Goal: Task Accomplishment & Management: Complete application form

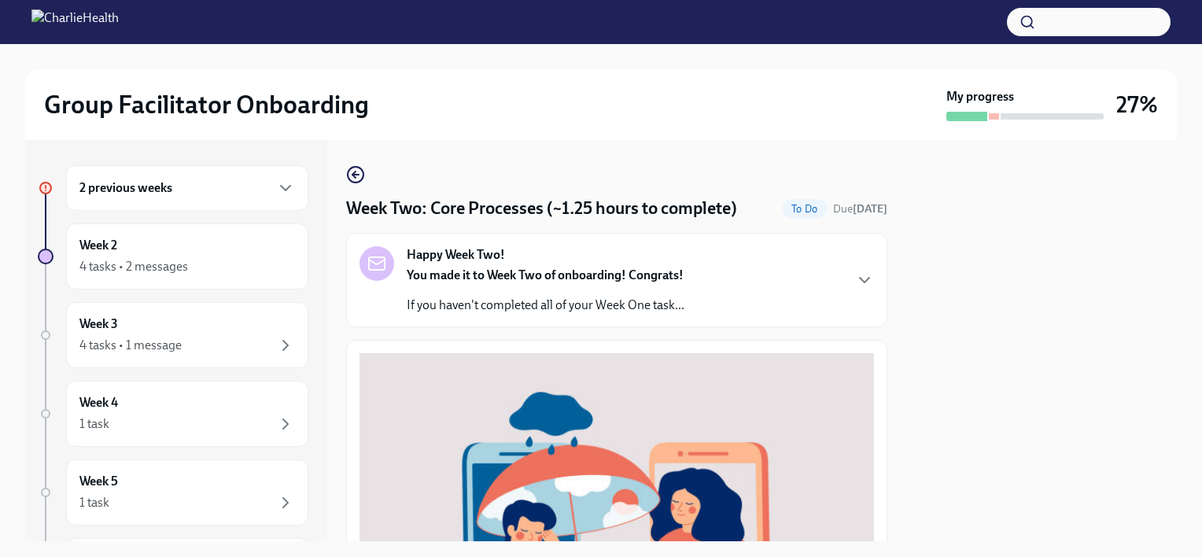
scroll to position [577, 0]
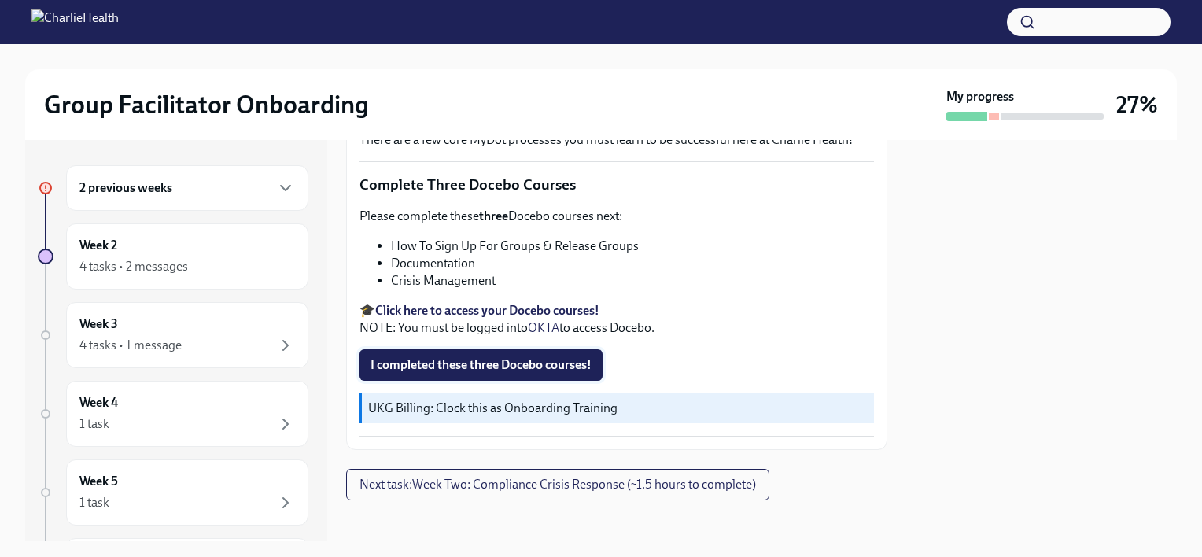
click at [516, 360] on span "I completed these three Docebo courses!" at bounding box center [481, 365] width 221 height 16
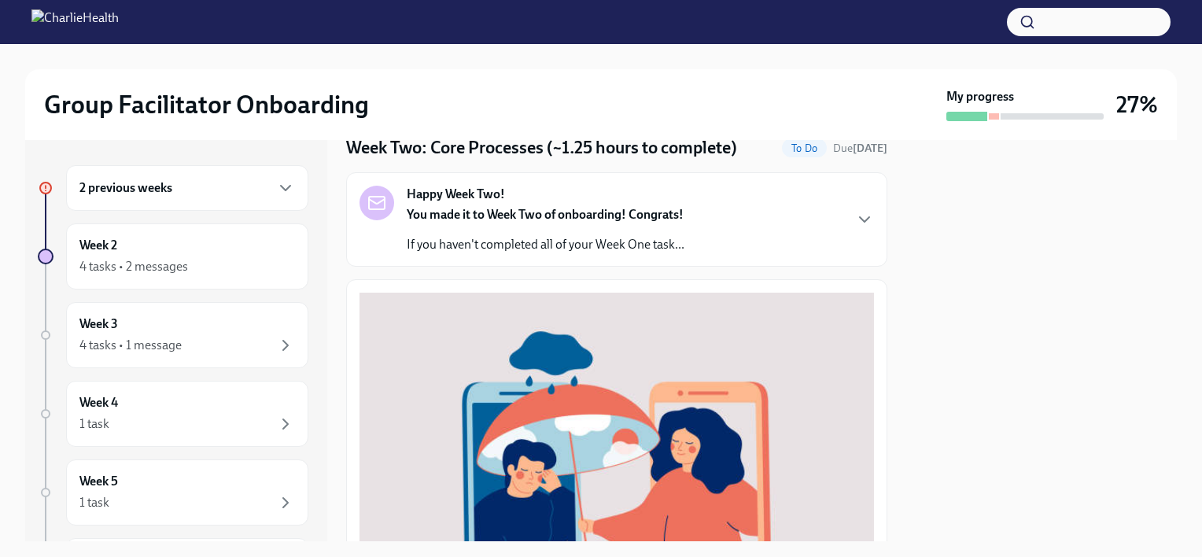
scroll to position [0, 0]
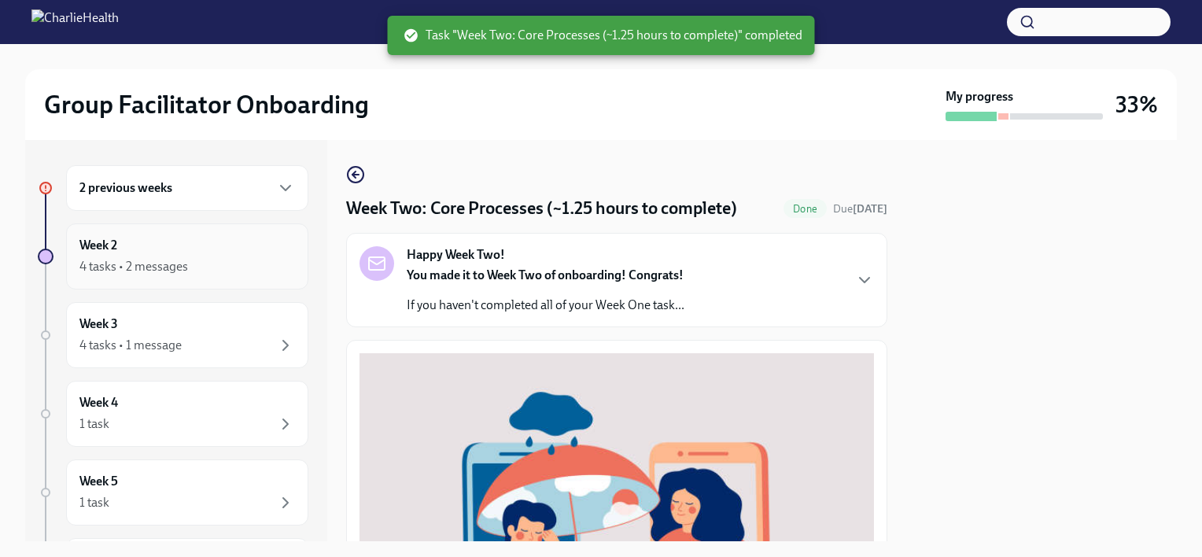
click at [181, 264] on div "4 tasks • 2 messages" at bounding box center [133, 266] width 109 height 17
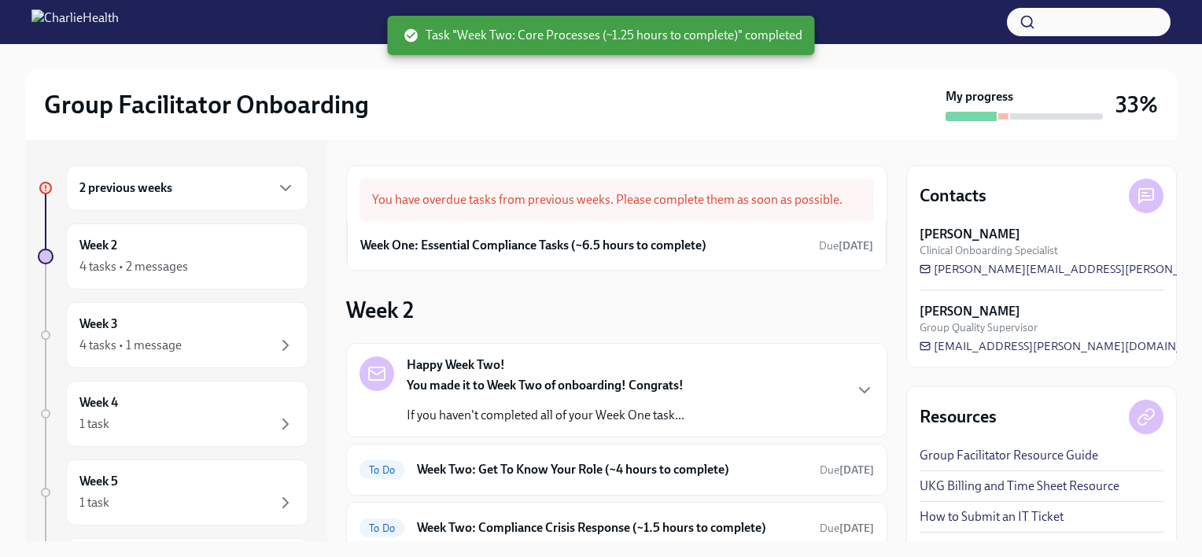
scroll to position [79, 0]
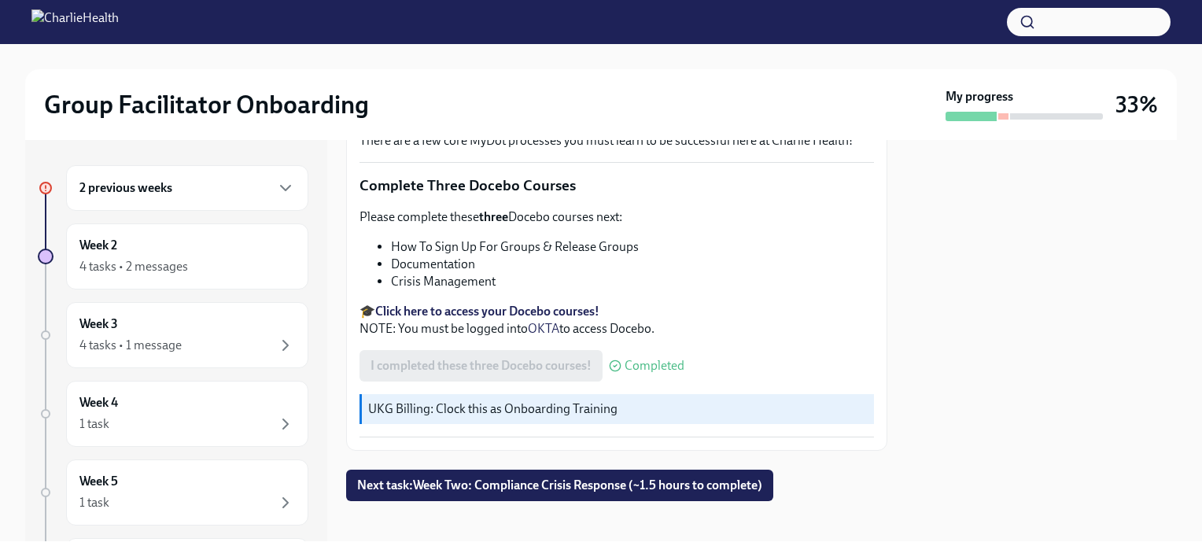
scroll to position [577, 0]
click at [190, 264] on div "4 tasks • 2 messages" at bounding box center [187, 266] width 216 height 19
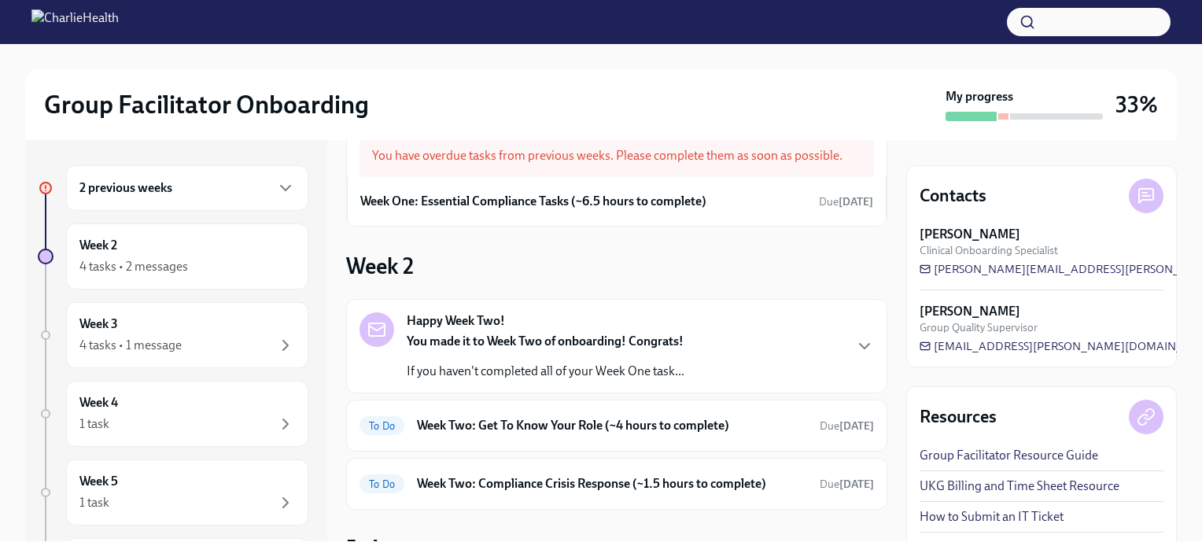
scroll to position [157, 0]
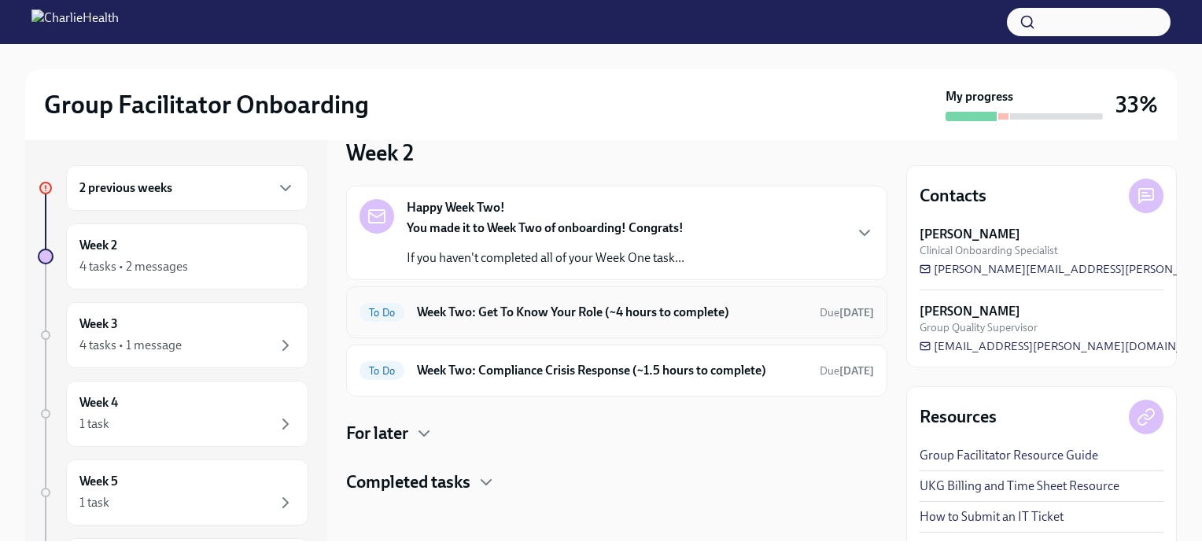
click at [776, 302] on div "To Do Week Two: Get To Know Your Role (~4 hours to complete) Due in 3 days" at bounding box center [617, 312] width 514 height 25
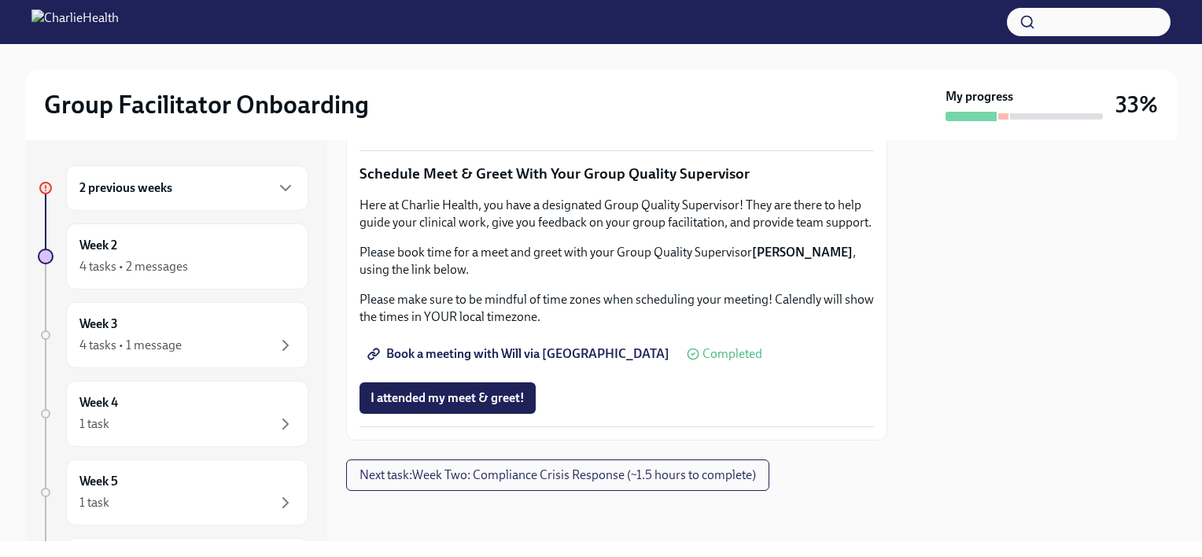
scroll to position [1350, 0]
click at [229, 256] on div "Week 2 4 tasks • 2 messages" at bounding box center [187, 256] width 216 height 39
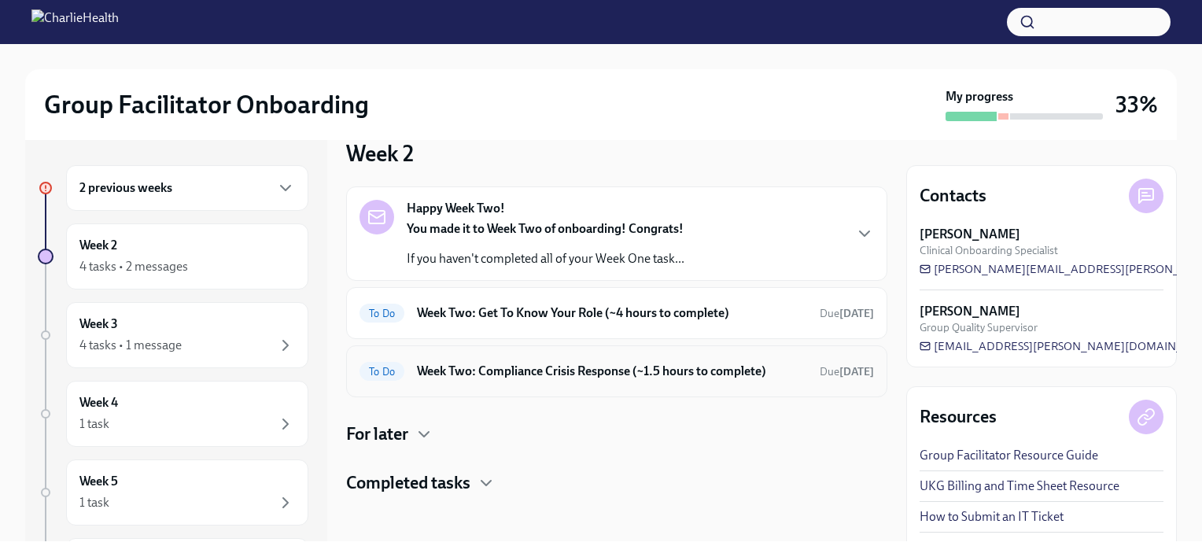
scroll to position [157, 0]
click at [787, 379] on div "To Do Week Two: Compliance Crisis Response (~1.5 hours to complete) Due in 3 da…" at bounding box center [617, 370] width 514 height 25
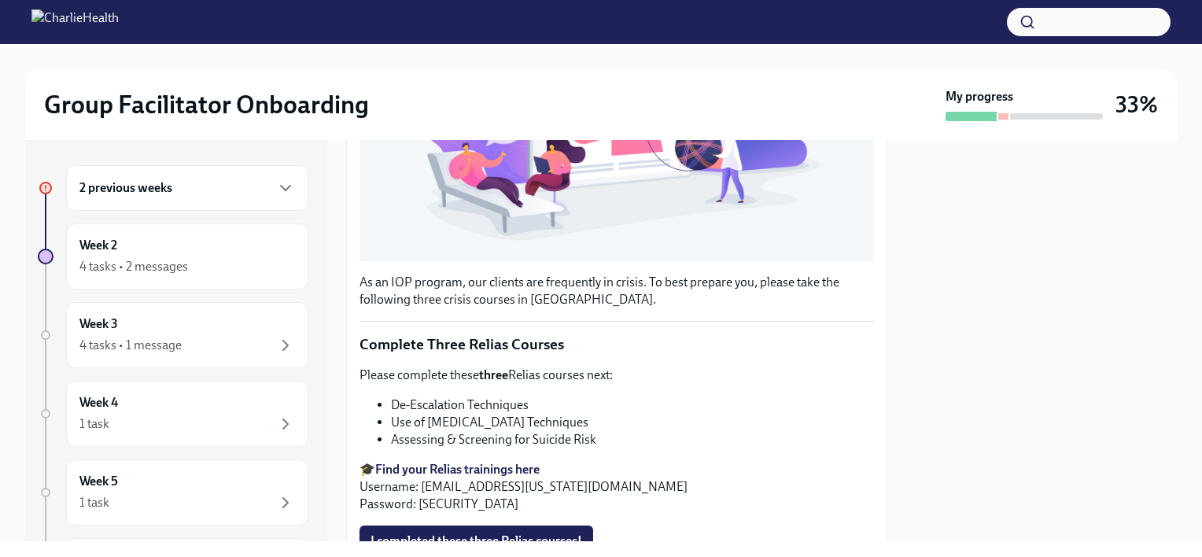
scroll to position [551, 0]
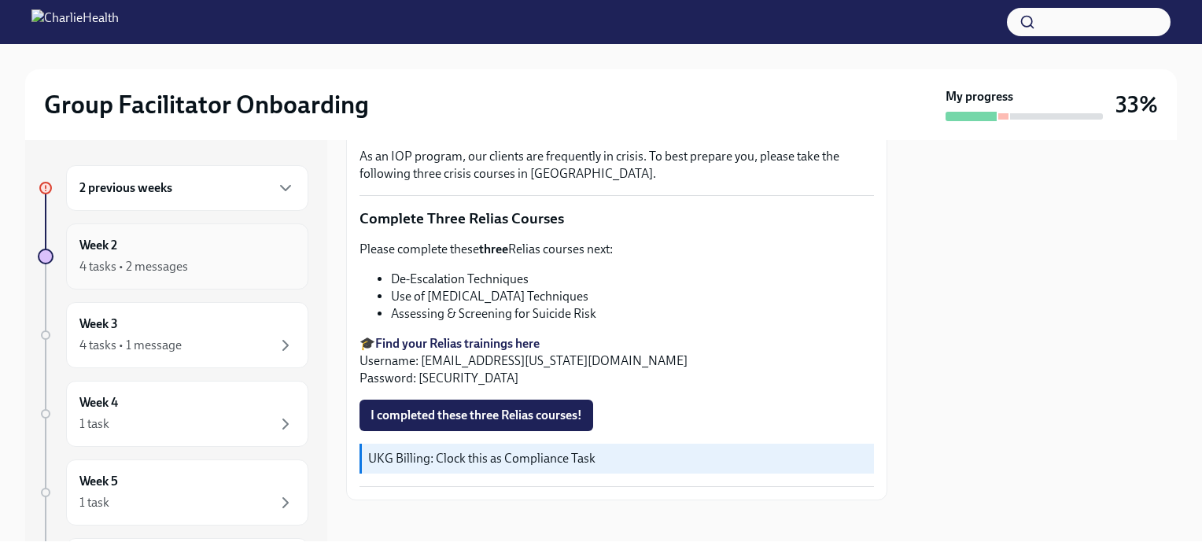
click at [201, 264] on div "4 tasks • 2 messages" at bounding box center [187, 266] width 216 height 19
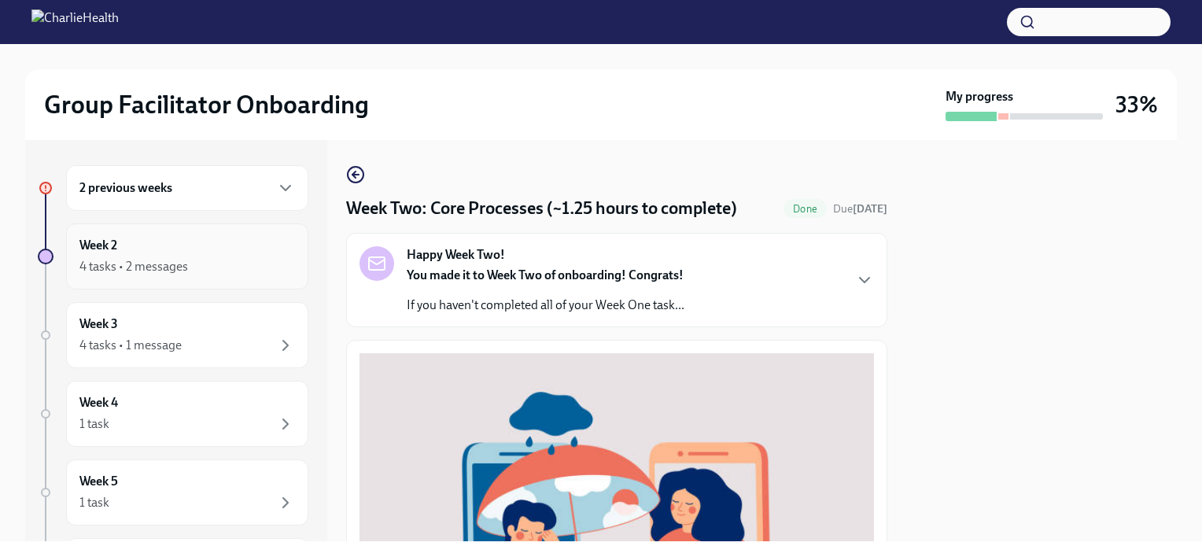
click at [167, 249] on div "Week 2 4 tasks • 2 messages" at bounding box center [187, 256] width 216 height 39
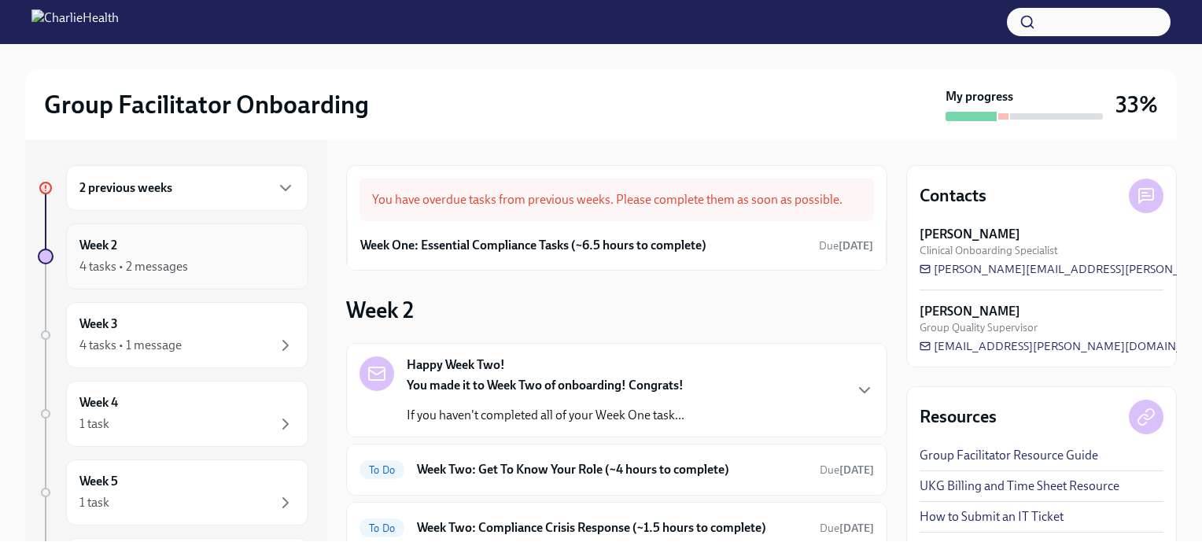
click at [131, 252] on div "Week 2 4 tasks • 2 messages" at bounding box center [187, 256] width 216 height 39
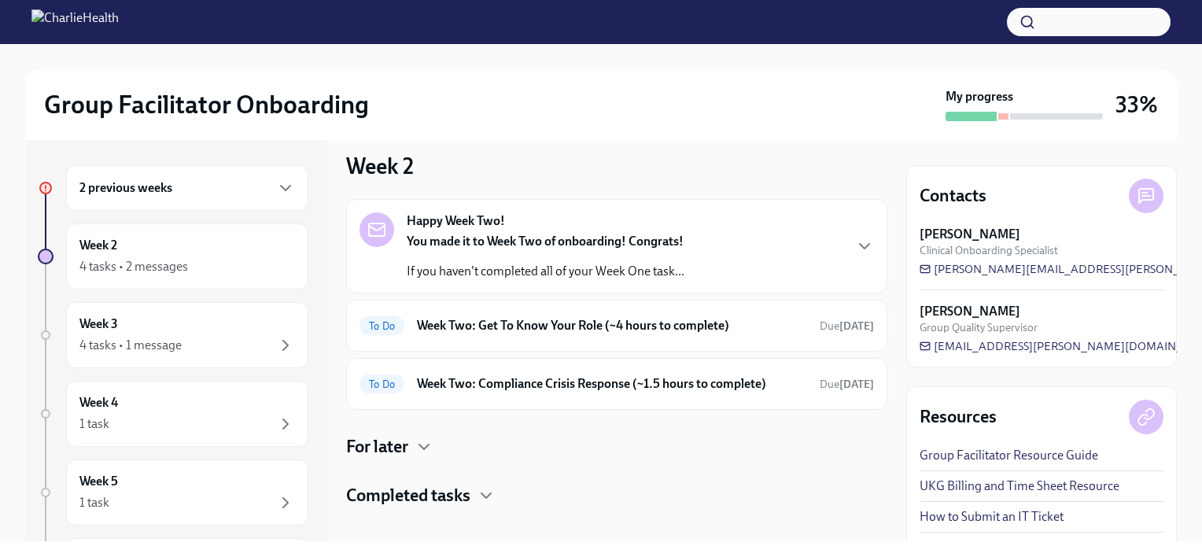
scroll to position [157, 0]
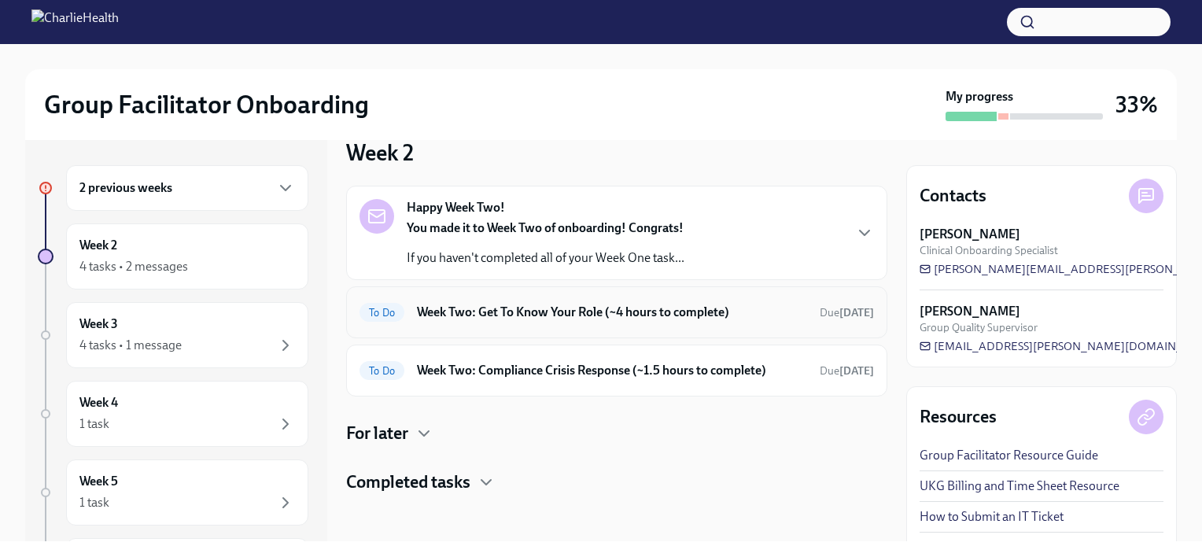
click at [513, 308] on h6 "Week Two: Get To Know Your Role (~4 hours to complete)" at bounding box center [612, 312] width 390 height 17
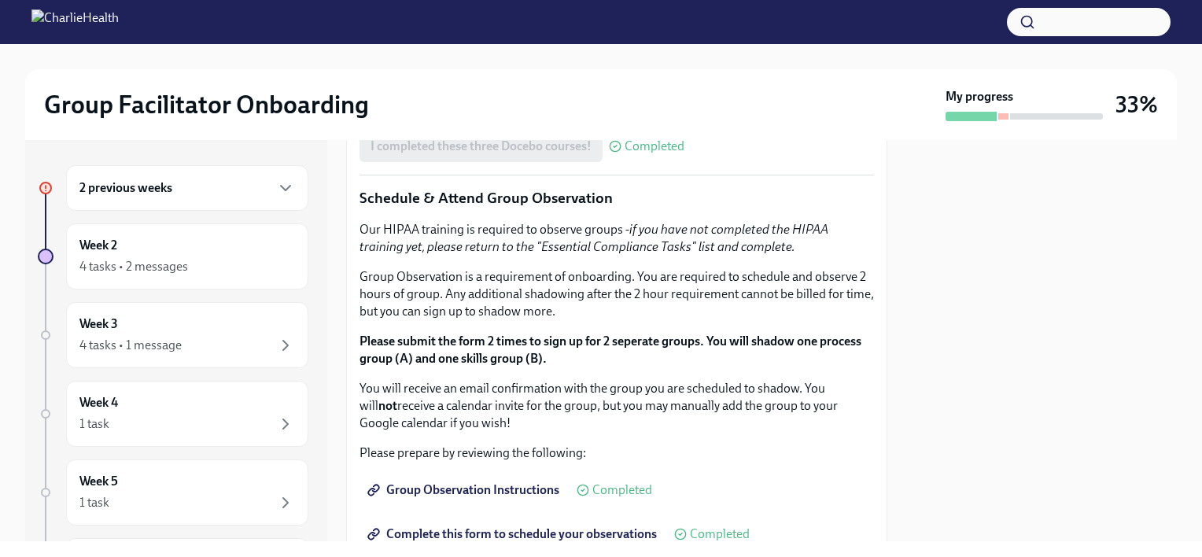
scroll to position [787, 0]
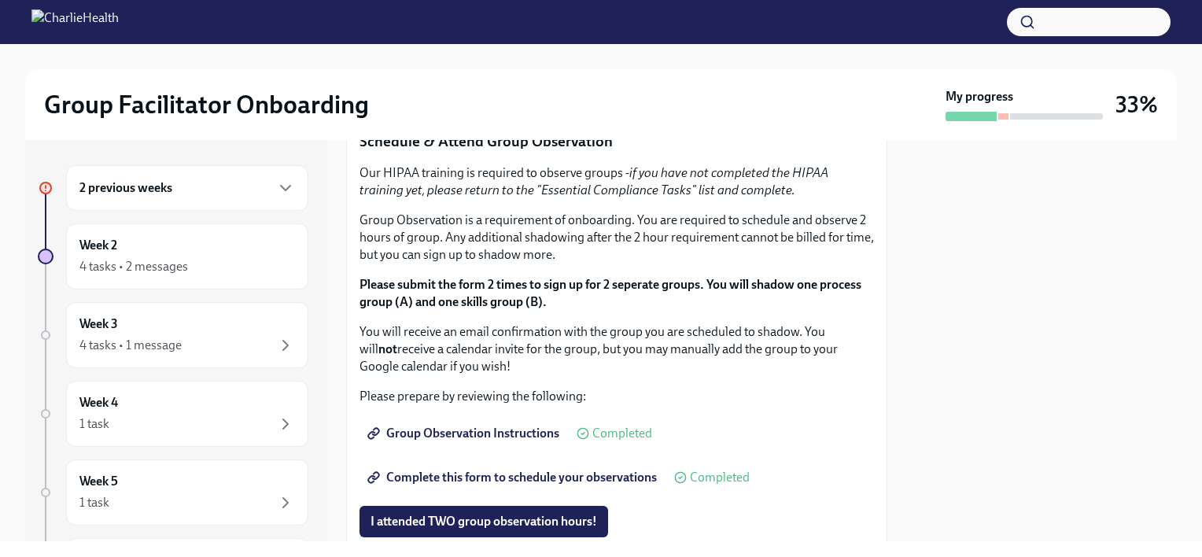
click at [124, 198] on div "2 previous weeks" at bounding box center [187, 188] width 242 height 46
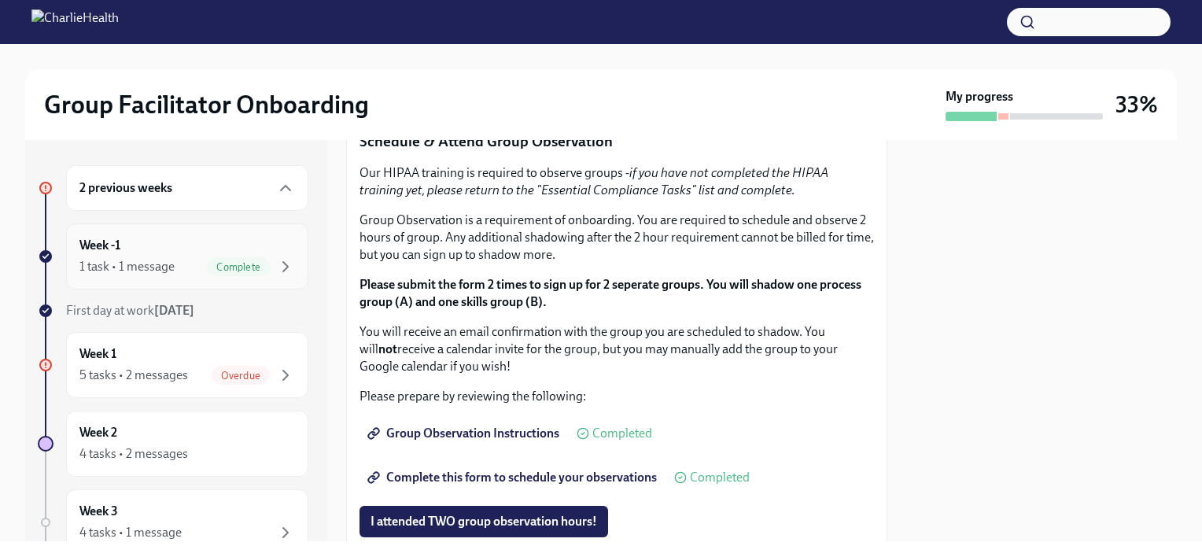
click at [188, 265] on div "1 task • 1 message Complete" at bounding box center [187, 266] width 216 height 19
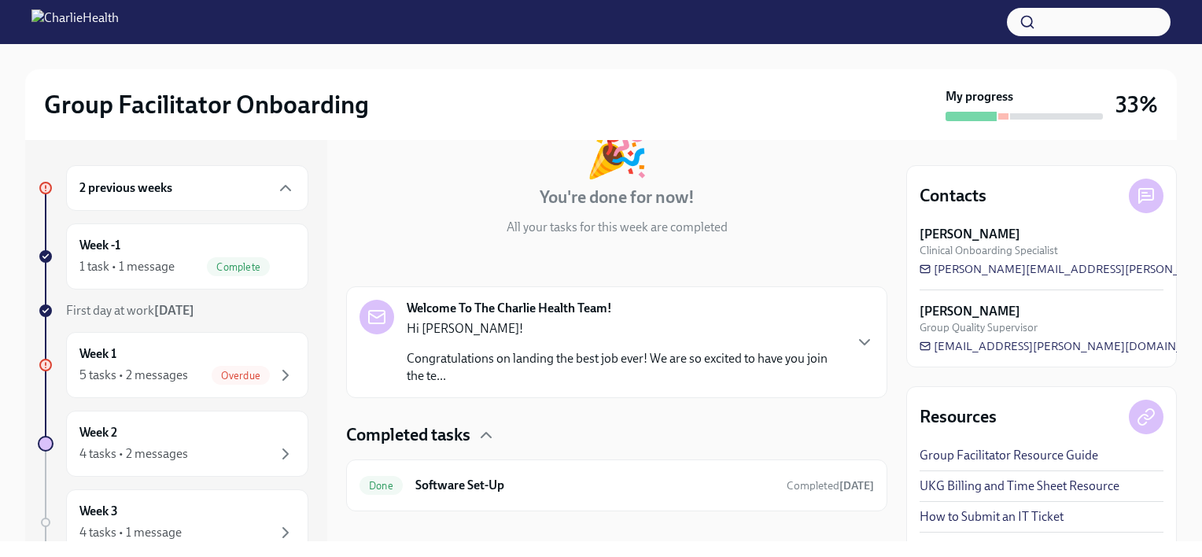
scroll to position [132, 0]
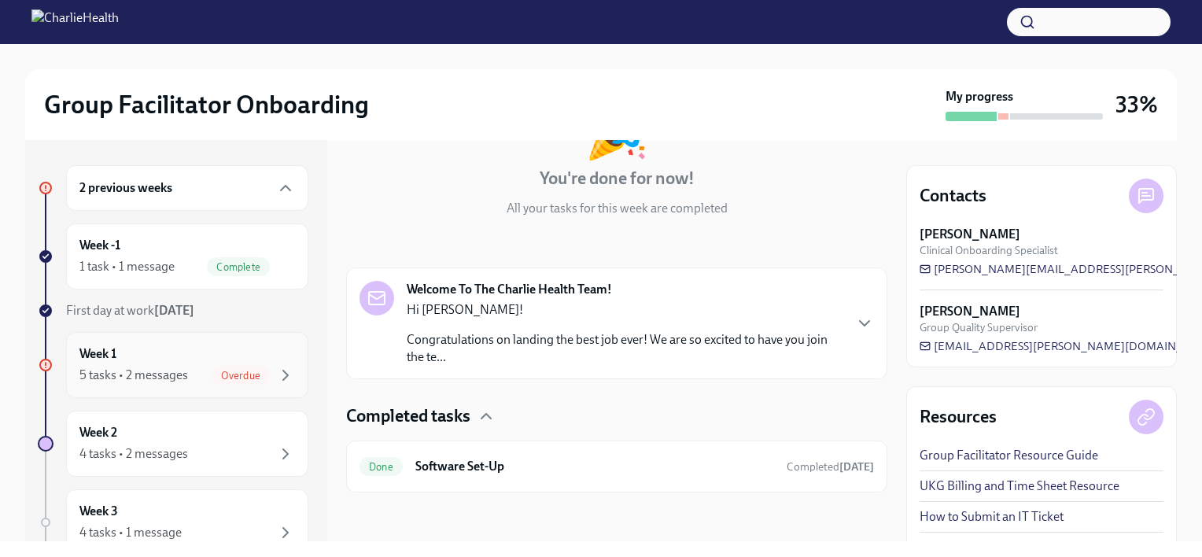
click at [144, 351] on div "Week 1 5 tasks • 2 messages Overdue" at bounding box center [187, 364] width 216 height 39
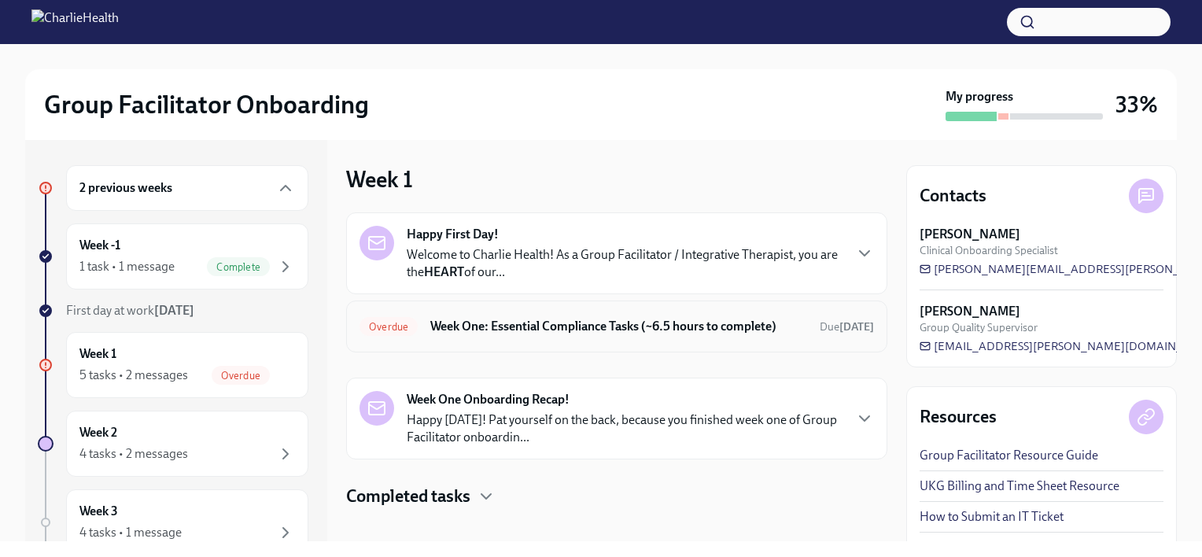
click at [571, 335] on h6 "Week One: Essential Compliance Tasks (~6.5 hours to complete)" at bounding box center [618, 326] width 377 height 17
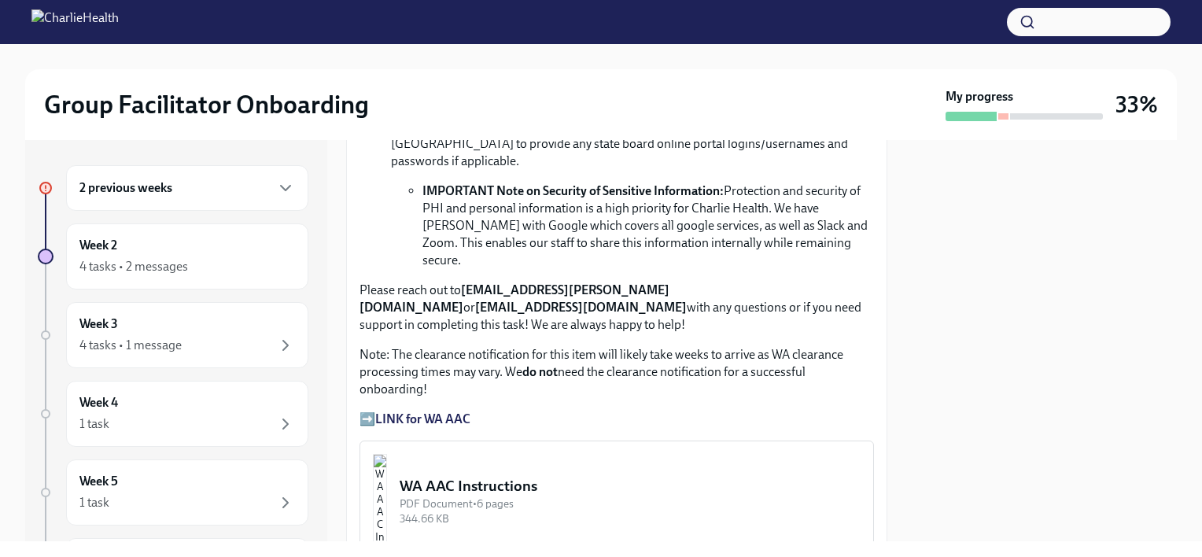
scroll to position [1180, 0]
click at [499, 475] on div "WA AAC Instructions" at bounding box center [630, 485] width 461 height 20
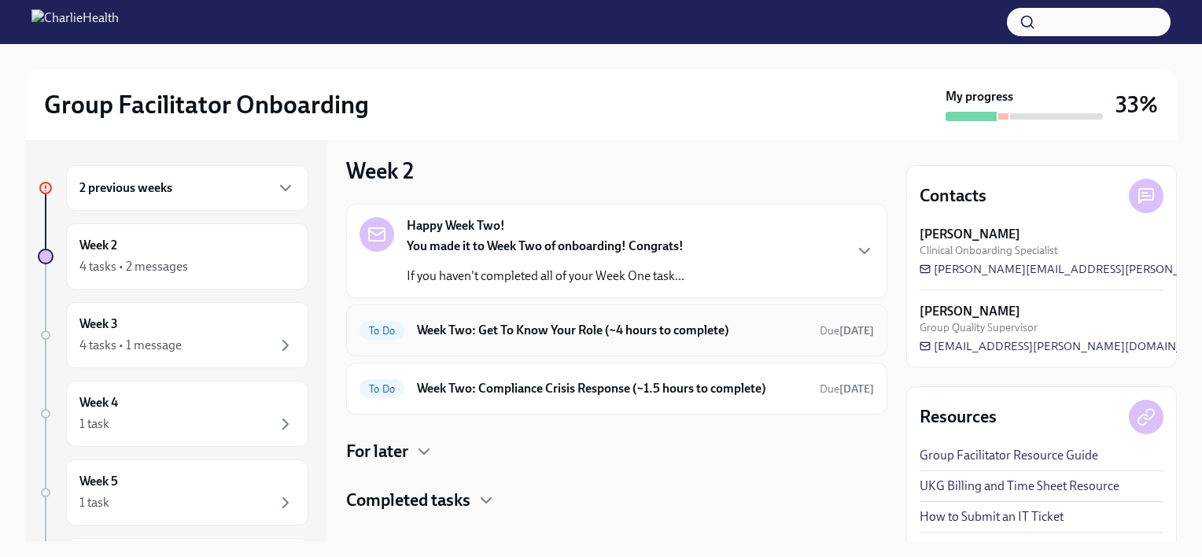
scroll to position [157, 0]
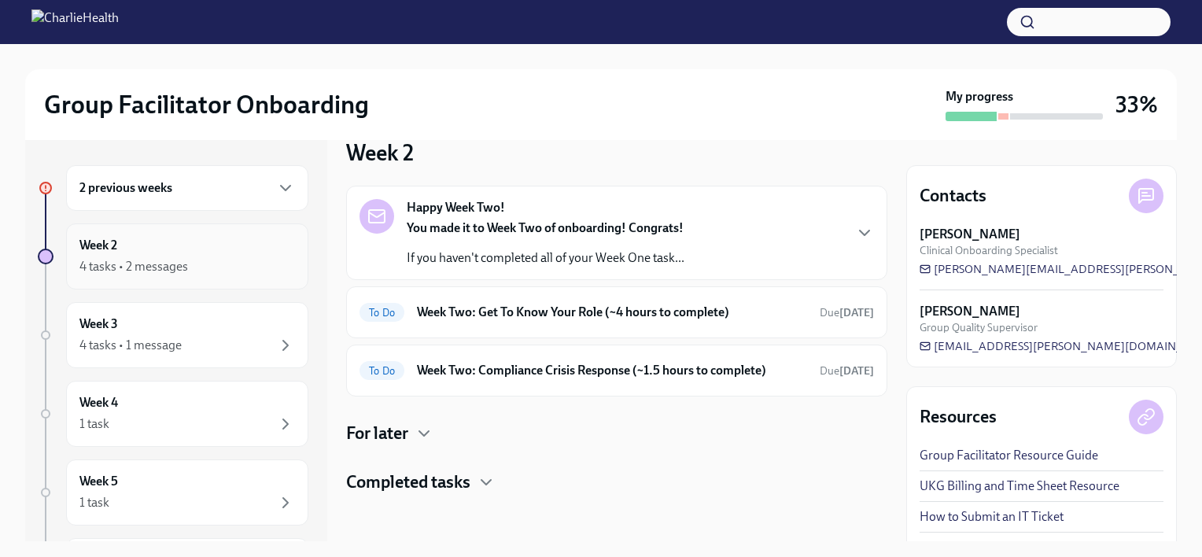
click at [168, 267] on div "4 tasks • 2 messages" at bounding box center [133, 266] width 109 height 17
click at [190, 197] on div "2 previous weeks" at bounding box center [187, 188] width 216 height 19
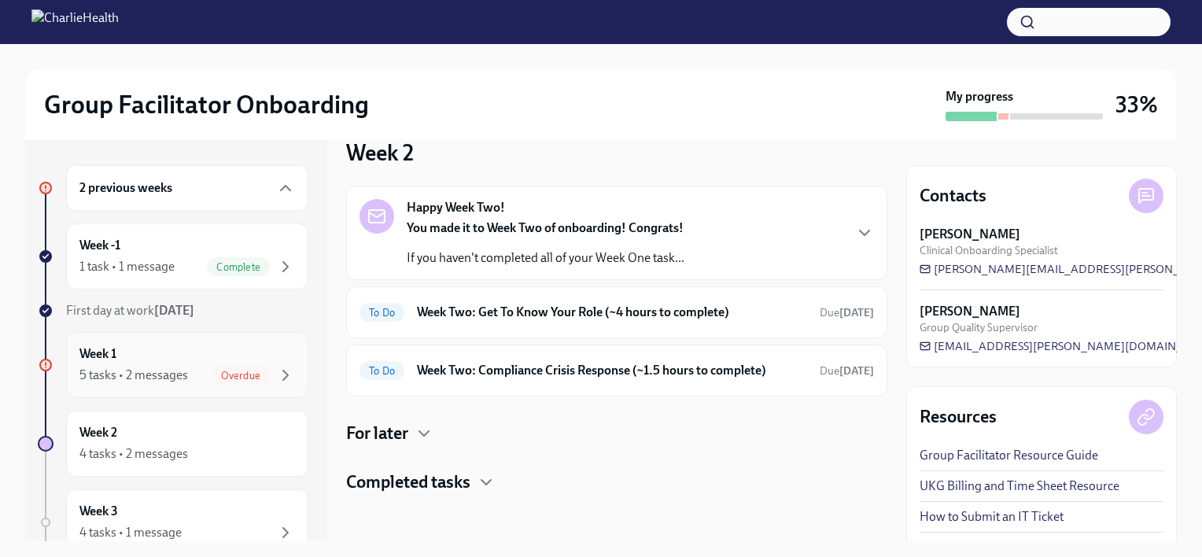
click at [164, 342] on div "Week 1 5 tasks • 2 messages Overdue" at bounding box center [187, 365] width 242 height 66
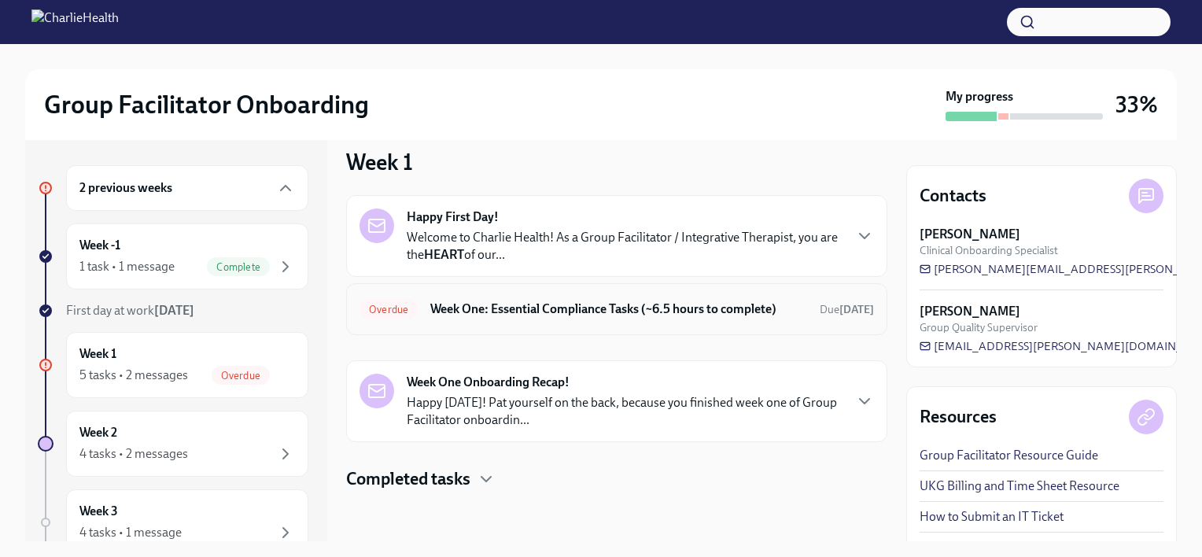
click at [536, 318] on h6 "Week One: Essential Compliance Tasks (~6.5 hours to complete)" at bounding box center [618, 309] width 377 height 17
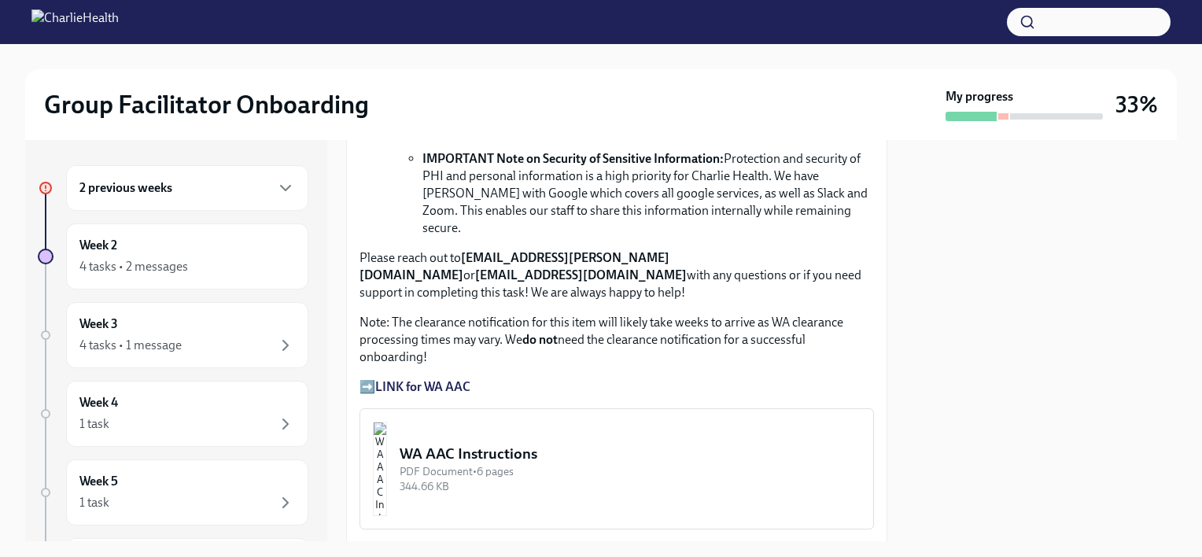
scroll to position [1259, 0]
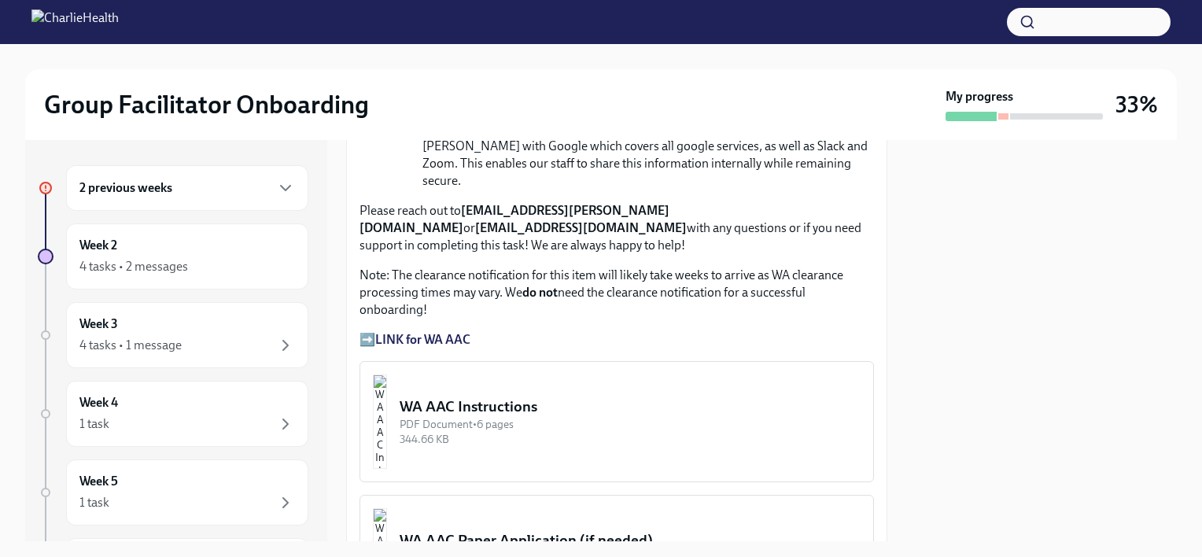
click at [505, 417] on div "PDF Document • 6 pages" at bounding box center [630, 424] width 461 height 15
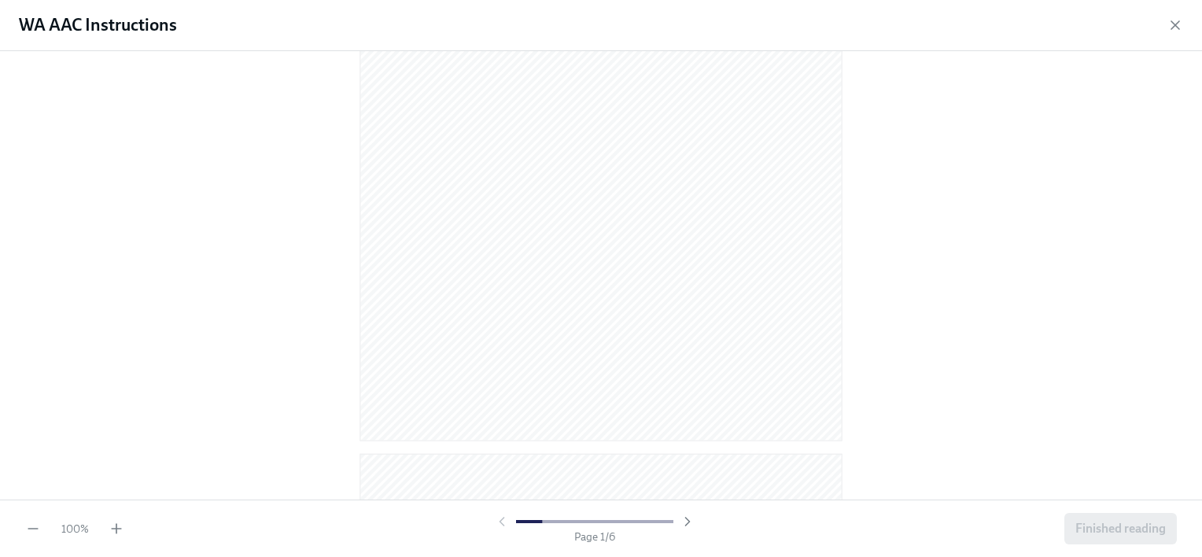
scroll to position [315, 0]
click at [112, 531] on icon "button" at bounding box center [117, 529] width 16 height 16
click at [125, 530] on div "110 % Page 1 / 6 Finished reading" at bounding box center [601, 528] width 1202 height 57
click at [120, 531] on icon "button" at bounding box center [117, 529] width 16 height 16
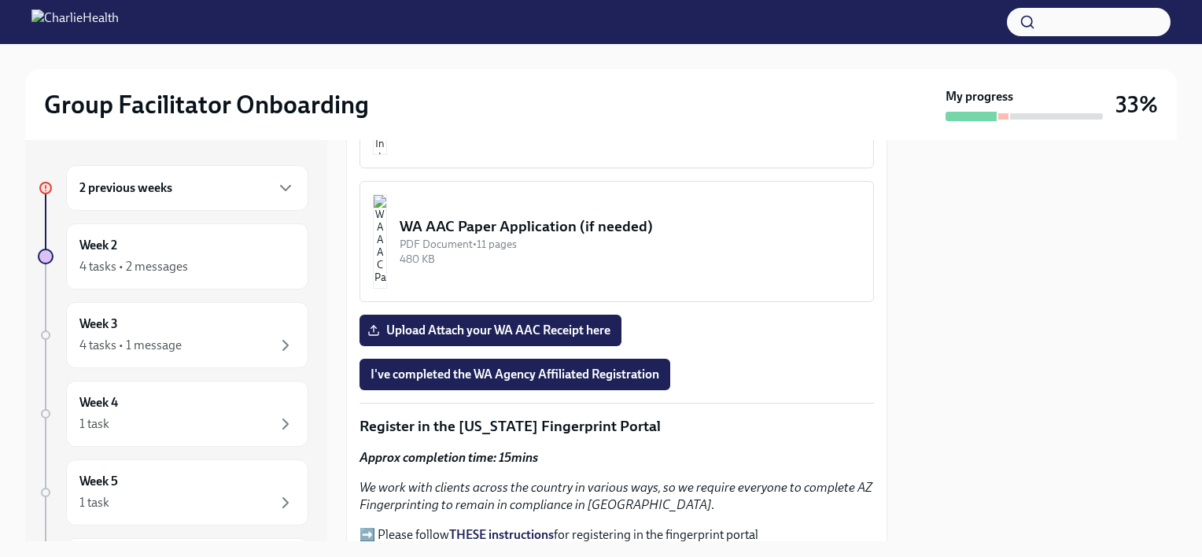
scroll to position [1573, 0]
click at [517, 366] on span "I've completed the WA Agency Affiliated Registration" at bounding box center [515, 374] width 289 height 16
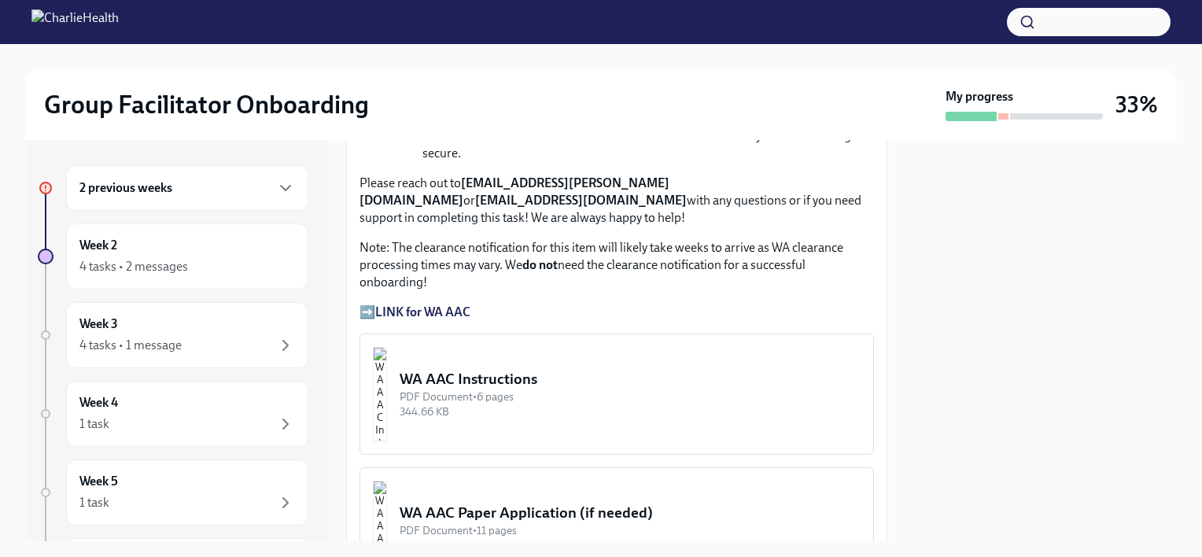
scroll to position [1416, 0]
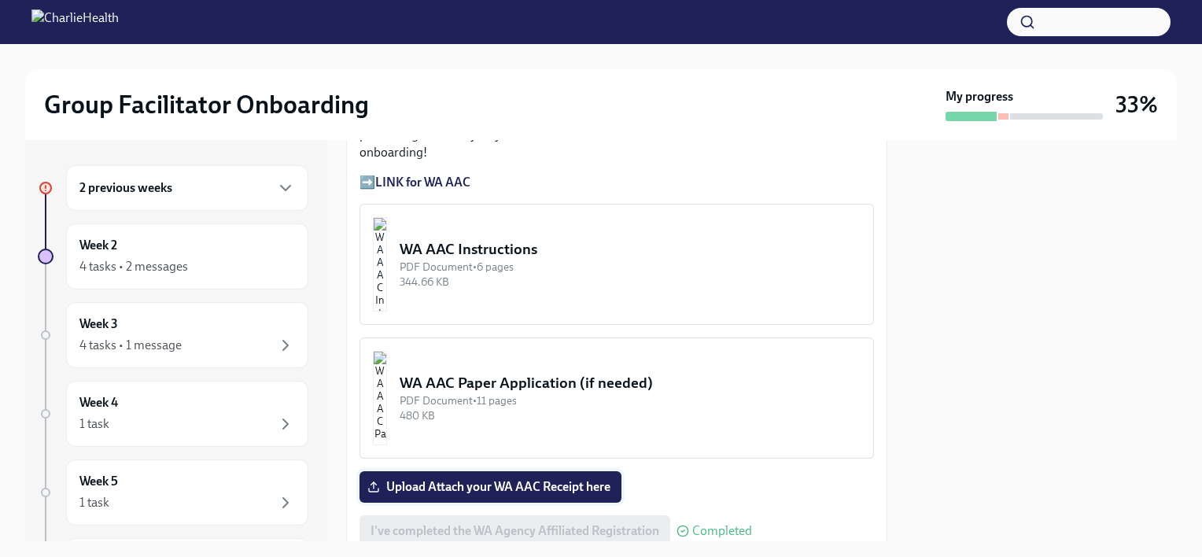
click at [503, 479] on span "Upload Attach your WA AAC Receipt here" at bounding box center [491, 487] width 240 height 16
click at [0, 0] on input "Upload Attach your WA AAC Receipt here" at bounding box center [0, 0] width 0 height 0
click at [561, 479] on span "Upload Attach your WA AAC Receipt here" at bounding box center [491, 487] width 240 height 16
click at [0, 0] on input "Upload Attach your WA AAC Receipt here" at bounding box center [0, 0] width 0 height 0
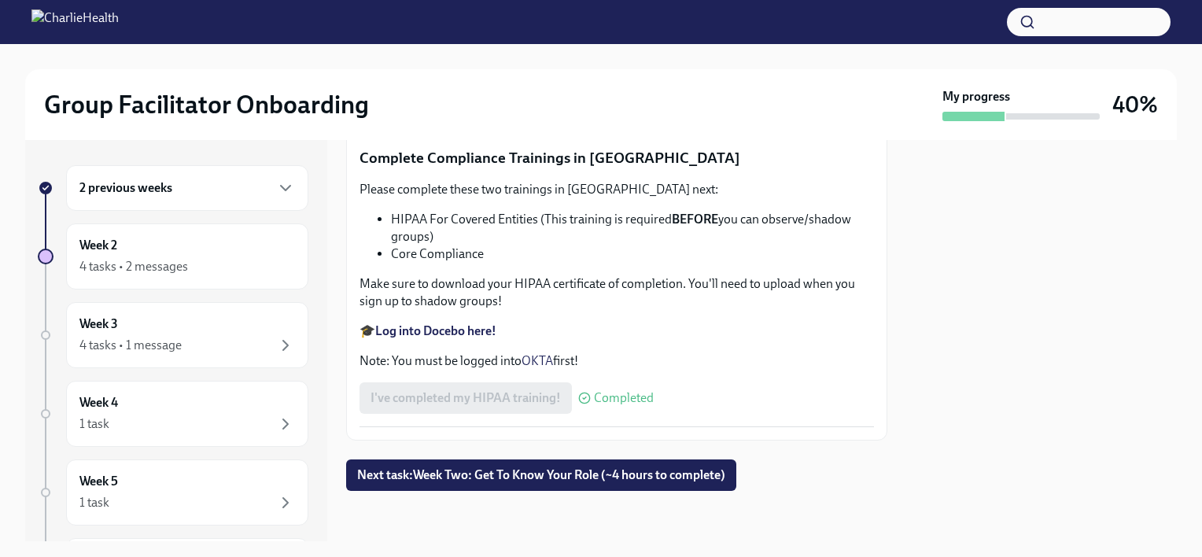
scroll to position [3774, 0]
click at [177, 254] on div "Week 2 4 tasks • 2 messages" at bounding box center [187, 256] width 216 height 39
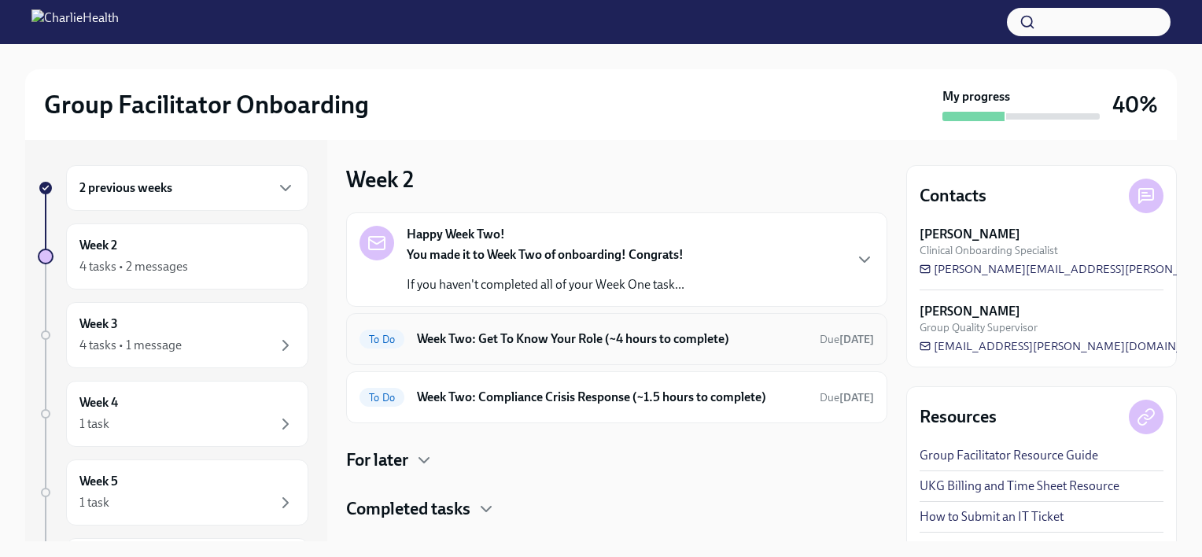
click at [663, 326] on div "To Do Week Two: Get To Know Your Role (~4 hours to complete) Due [DATE]" at bounding box center [616, 339] width 541 height 52
click at [781, 343] on h6 "Week Two: Get To Know Your Role (~4 hours to complete)" at bounding box center [612, 338] width 390 height 17
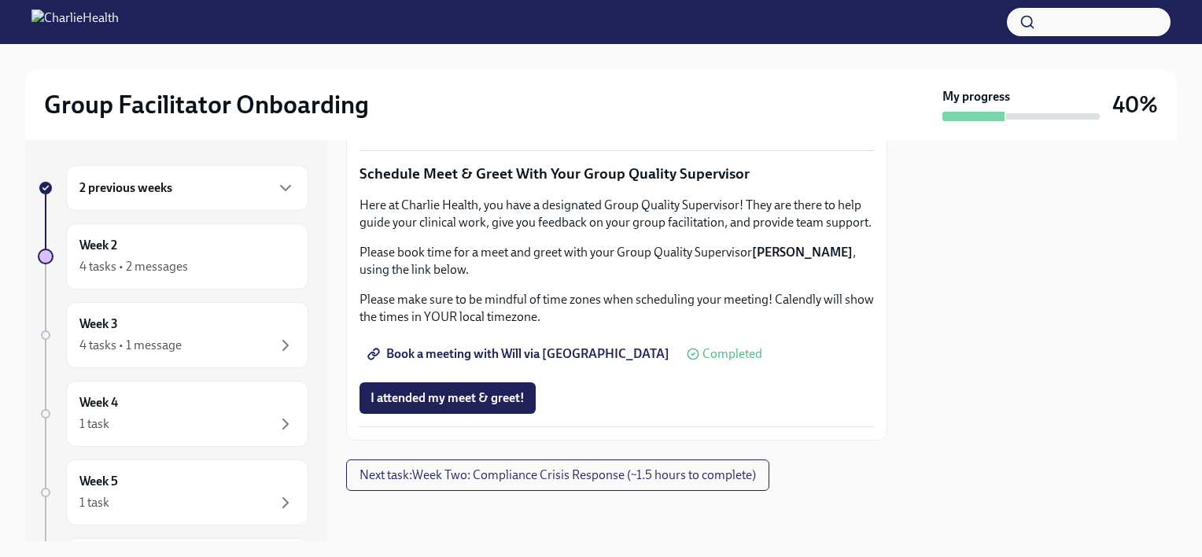
scroll to position [1337, 0]
click at [538, 130] on span "I attended TWO group observation hours!" at bounding box center [484, 122] width 227 height 16
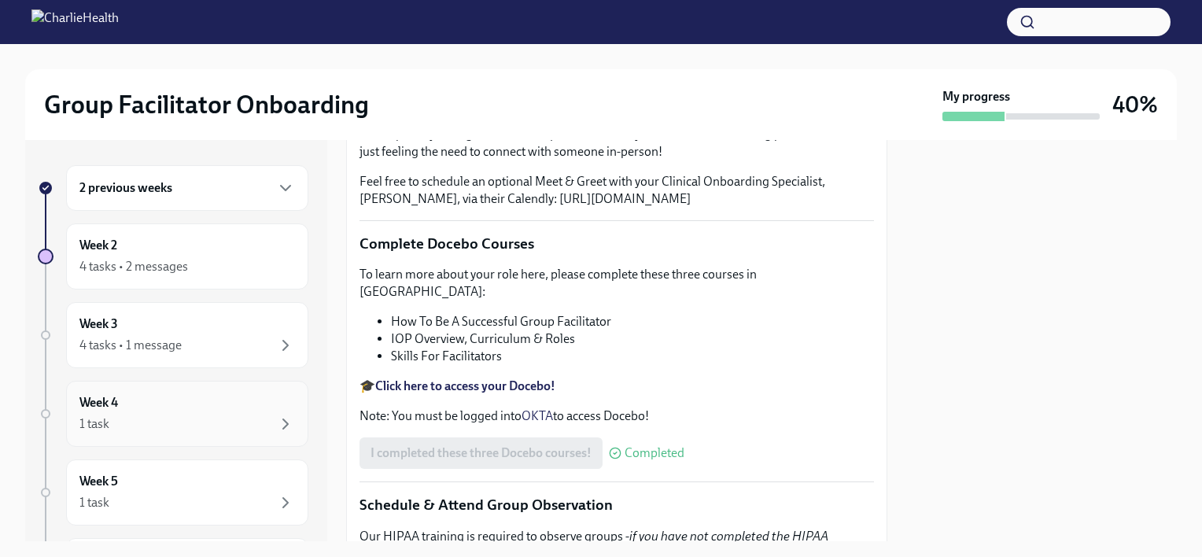
scroll to position [406, 0]
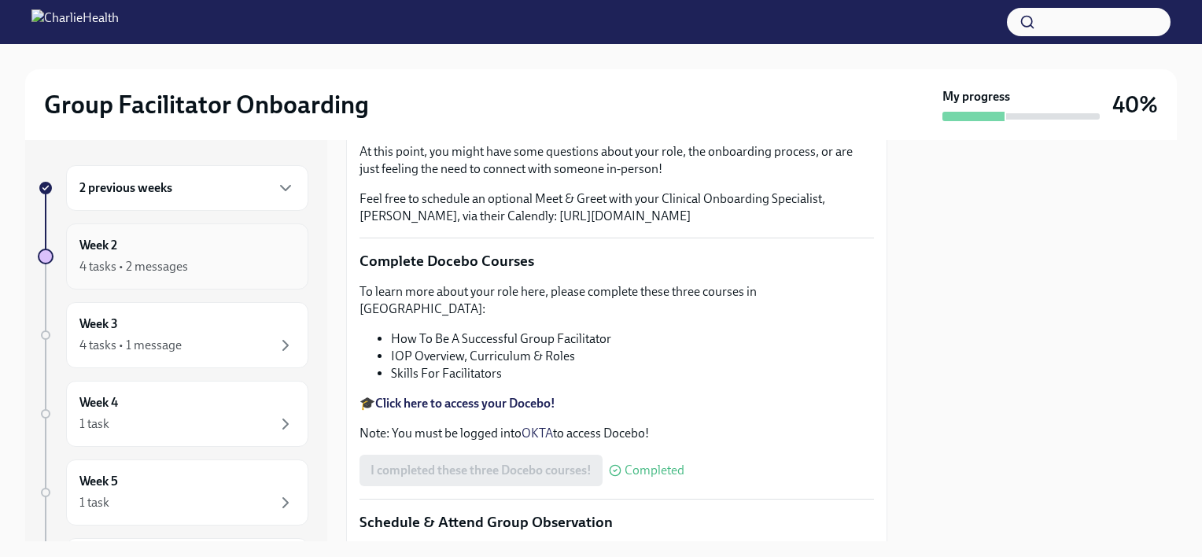
click at [173, 255] on div "Week 2 4 tasks • 2 messages" at bounding box center [187, 256] width 216 height 39
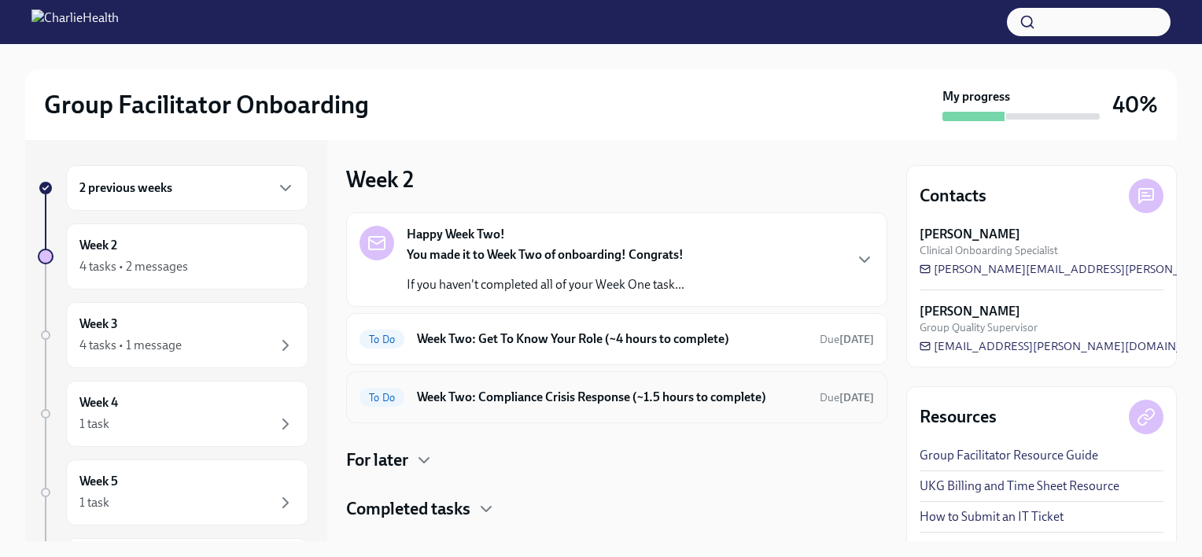
click at [588, 393] on h6 "Week Two: Compliance Crisis Response (~1.5 hours to complete)" at bounding box center [612, 397] width 390 height 17
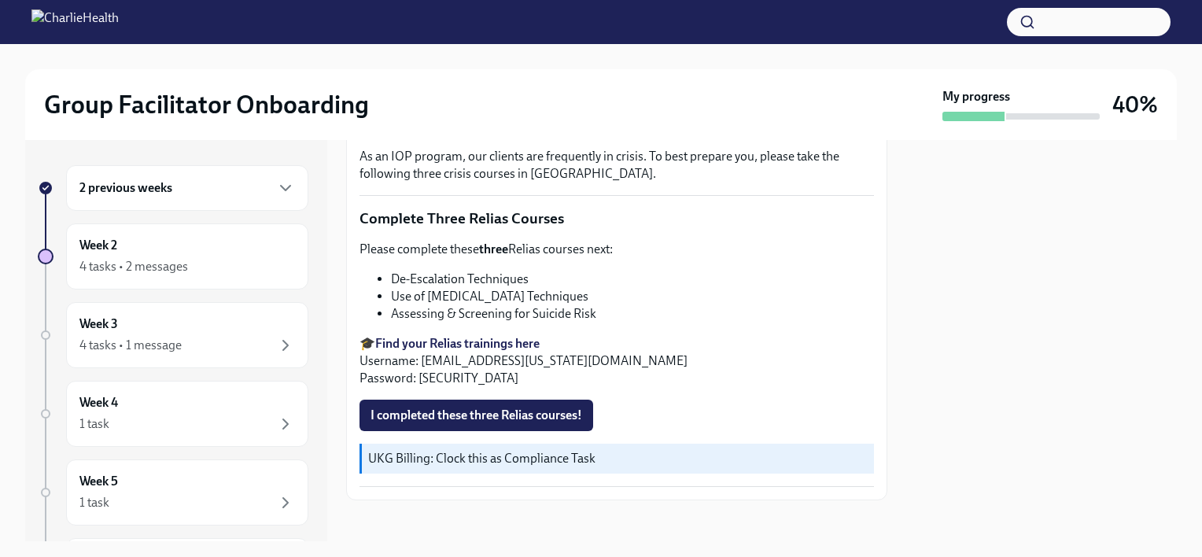
scroll to position [552, 0]
click at [154, 264] on div "4 tasks • 2 messages" at bounding box center [133, 266] width 109 height 17
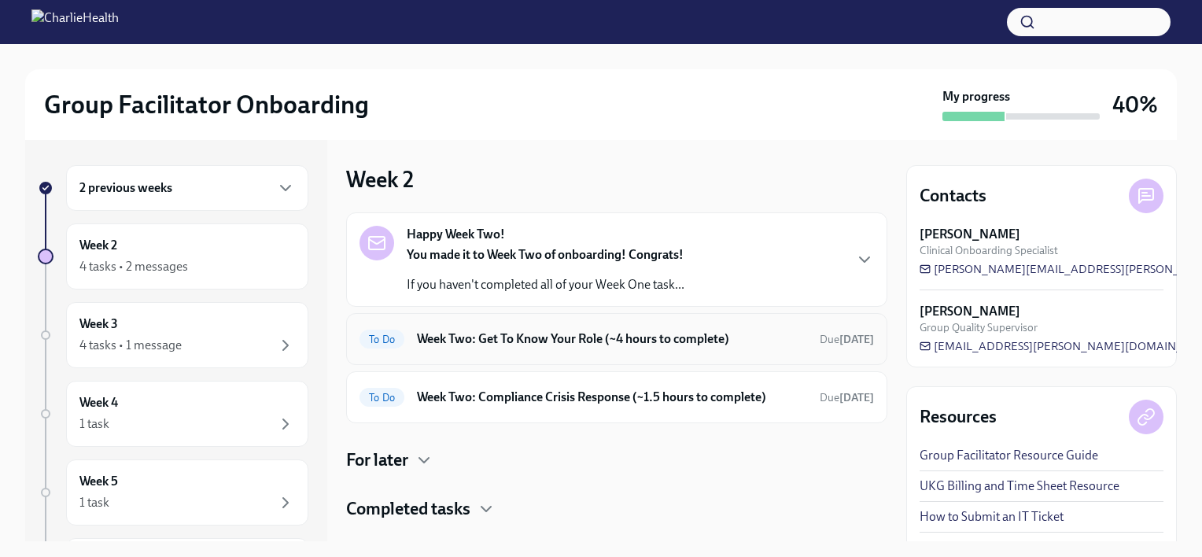
click at [621, 348] on div "To Do Week Two: Get To Know Your Role (~4 hours to complete) Due [DATE]" at bounding box center [617, 338] width 514 height 25
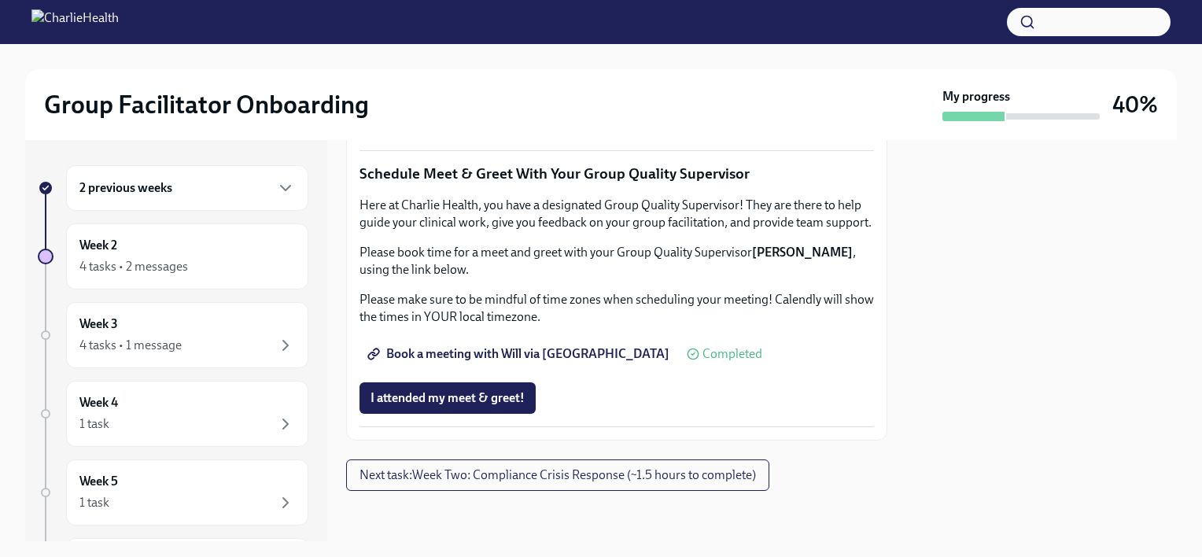
scroll to position [1585, 0]
click at [541, 471] on span "Next task : Week Two: Compliance Crisis Response (~1.5 hours to complete)" at bounding box center [558, 475] width 396 height 16
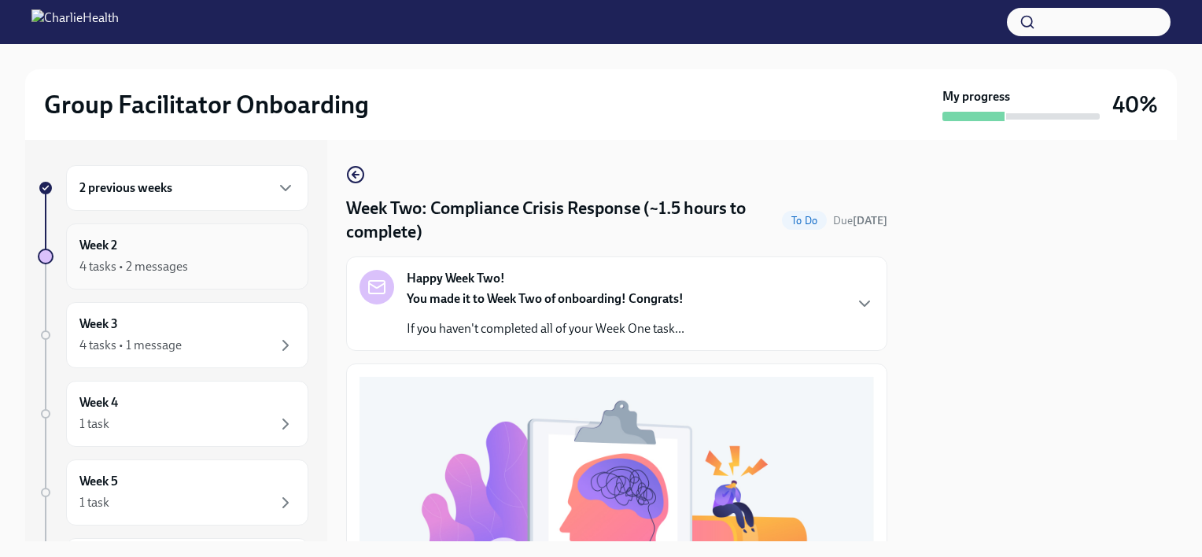
click at [223, 269] on div "4 tasks • 2 messages" at bounding box center [187, 266] width 216 height 19
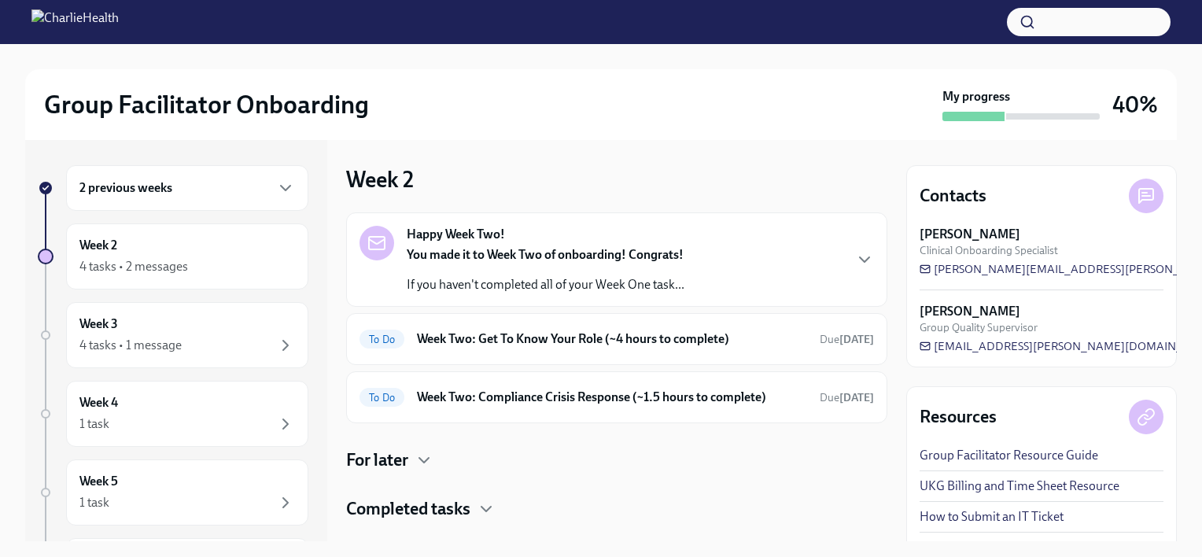
click at [631, 278] on p "If you haven't completed all of your Week One task..." at bounding box center [546, 284] width 278 height 17
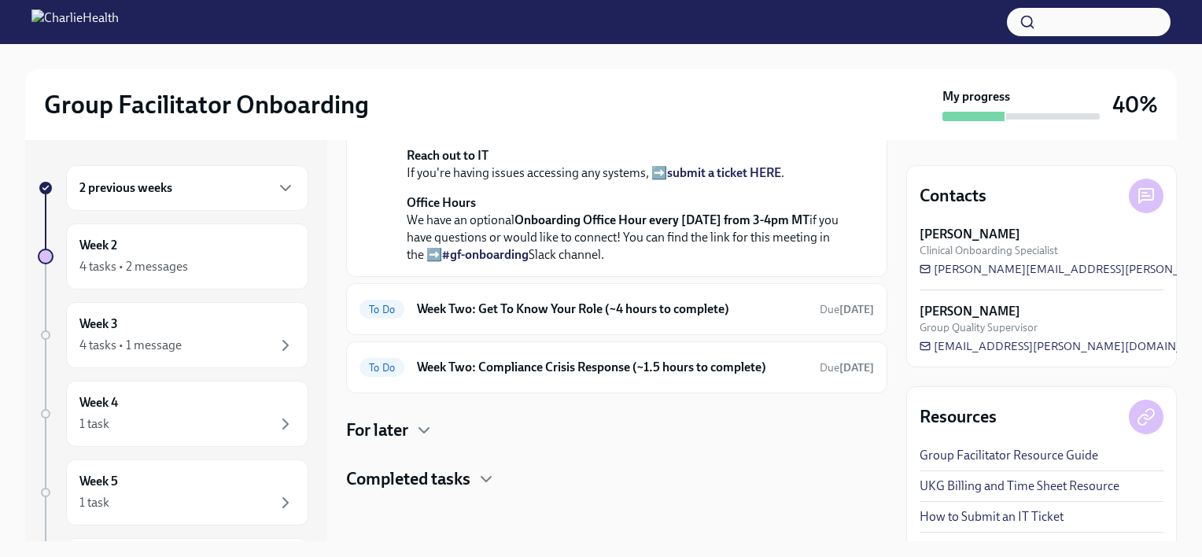
scroll to position [430, 0]
click at [516, 322] on div "To Do Week Two: Get To Know Your Role (~4 hours to complete) Due [DATE]" at bounding box center [617, 309] width 514 height 25
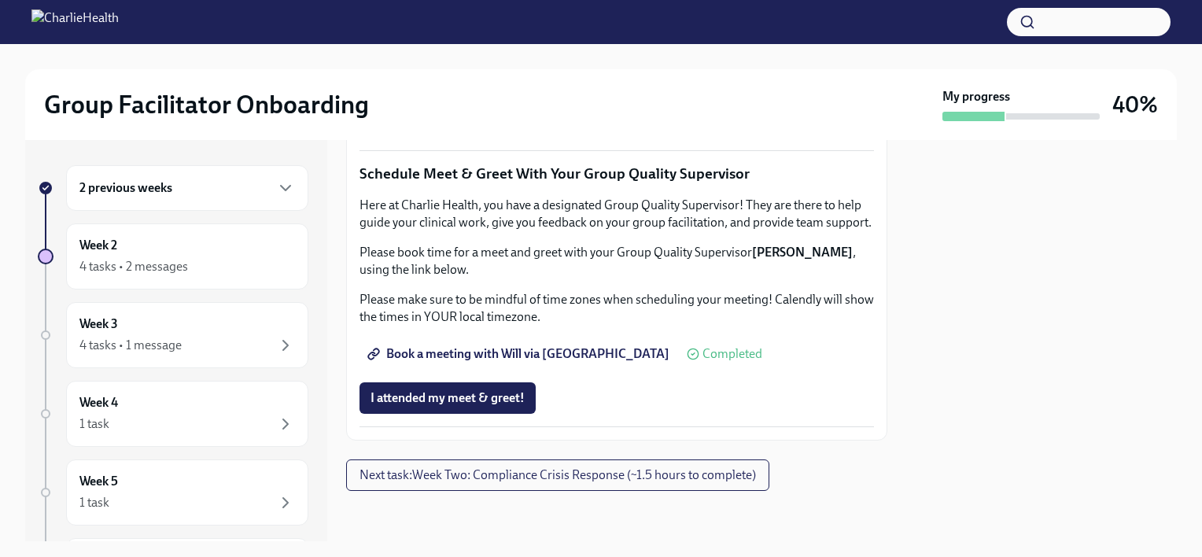
scroll to position [1585, 0]
click at [451, 477] on span "Next task : Week Two: Compliance Crisis Response (~1.5 hours to complete)" at bounding box center [558, 475] width 396 height 16
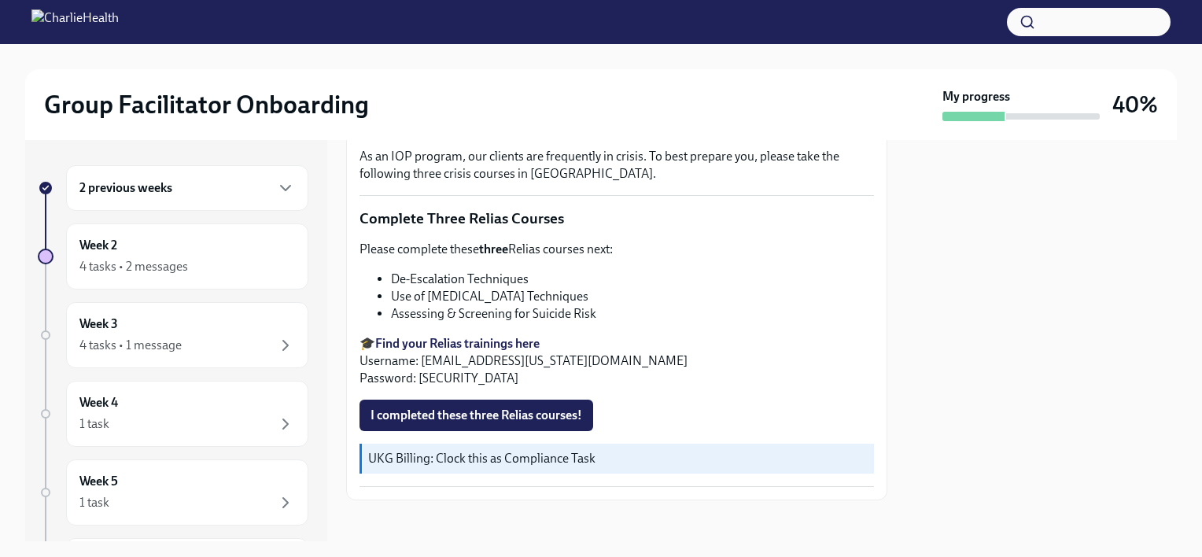
scroll to position [552, 0]
click at [175, 343] on div "4 tasks • 1 message" at bounding box center [130, 345] width 102 height 17
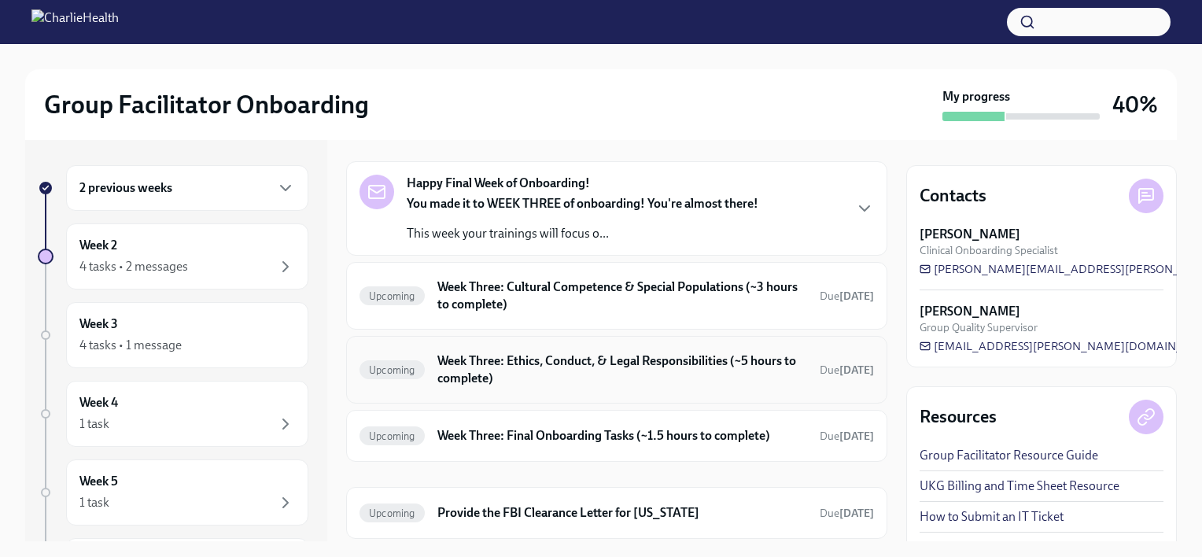
scroll to position [98, 0]
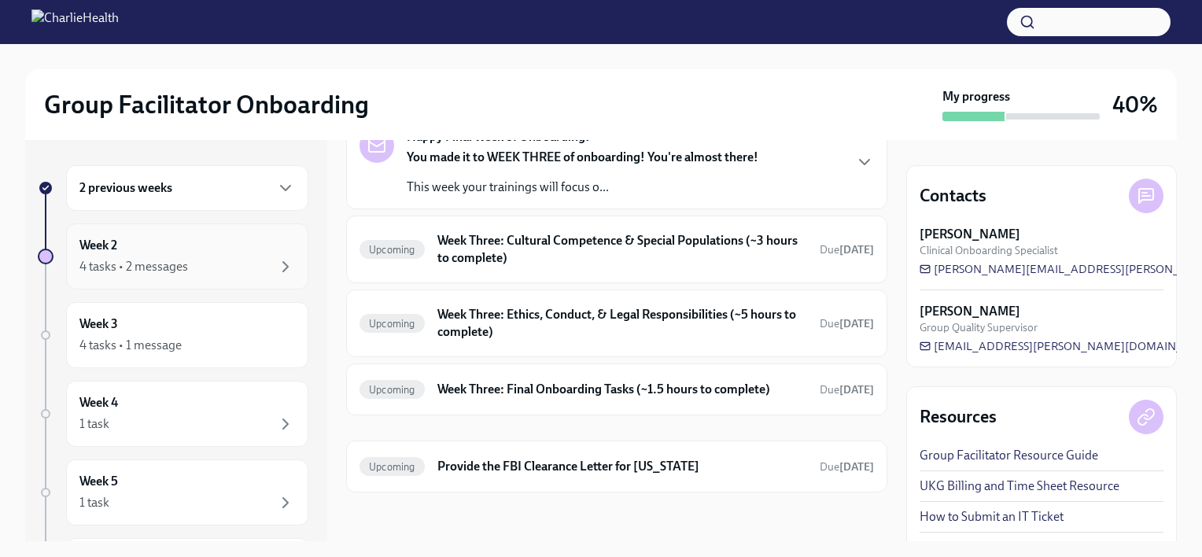
click at [205, 245] on div "Week 2 4 tasks • 2 messages" at bounding box center [187, 256] width 216 height 39
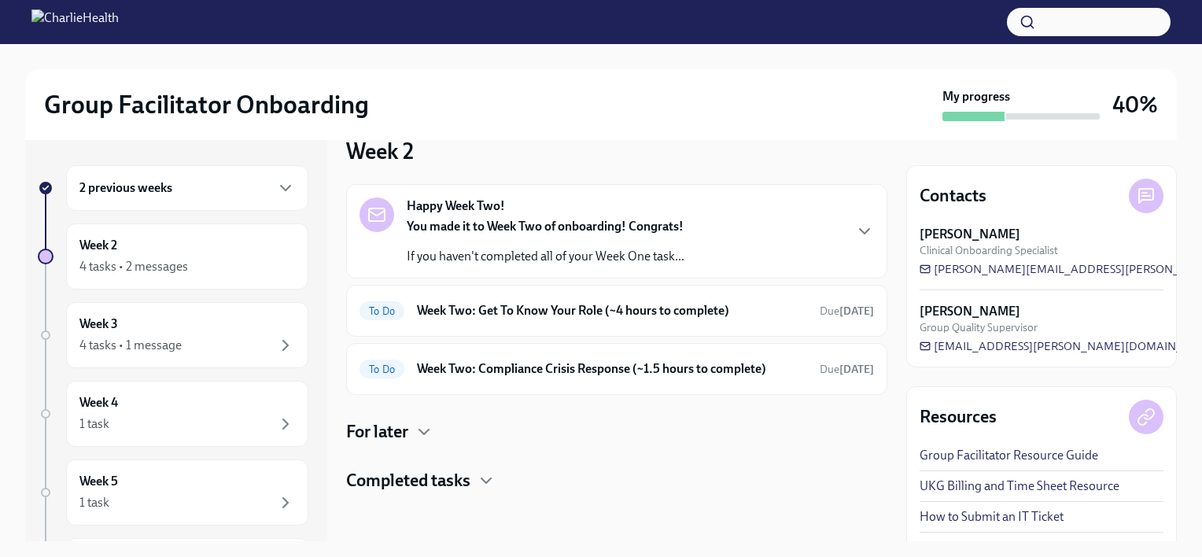
click at [557, 242] on div "You made it to Week Two of onboarding! Congrats! If you haven't completed all o…" at bounding box center [546, 241] width 278 height 47
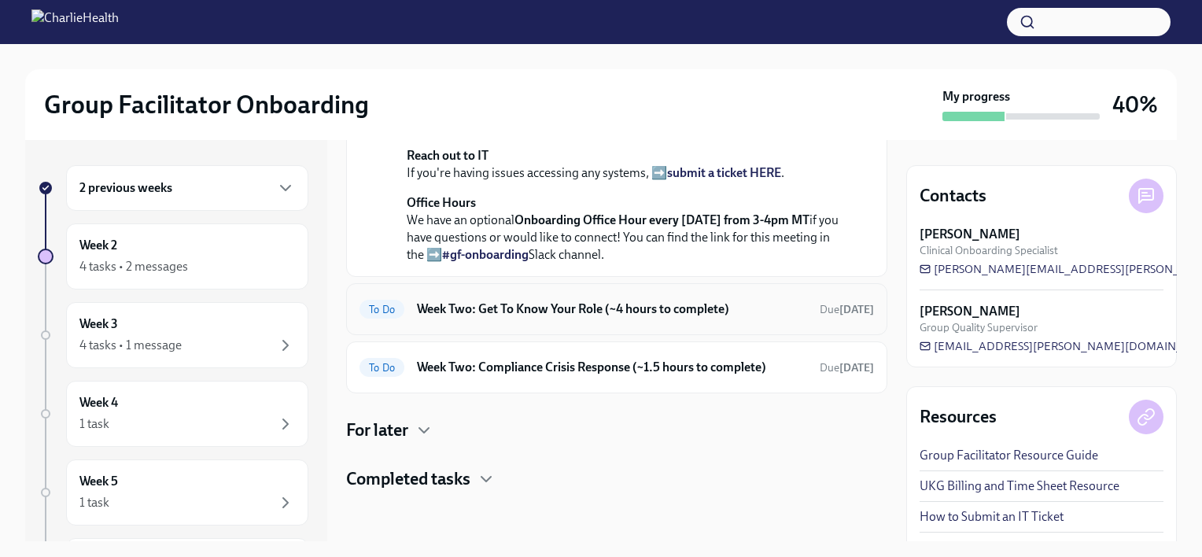
scroll to position [541, 0]
click at [839, 312] on strong "[DATE]" at bounding box center [856, 309] width 35 height 13
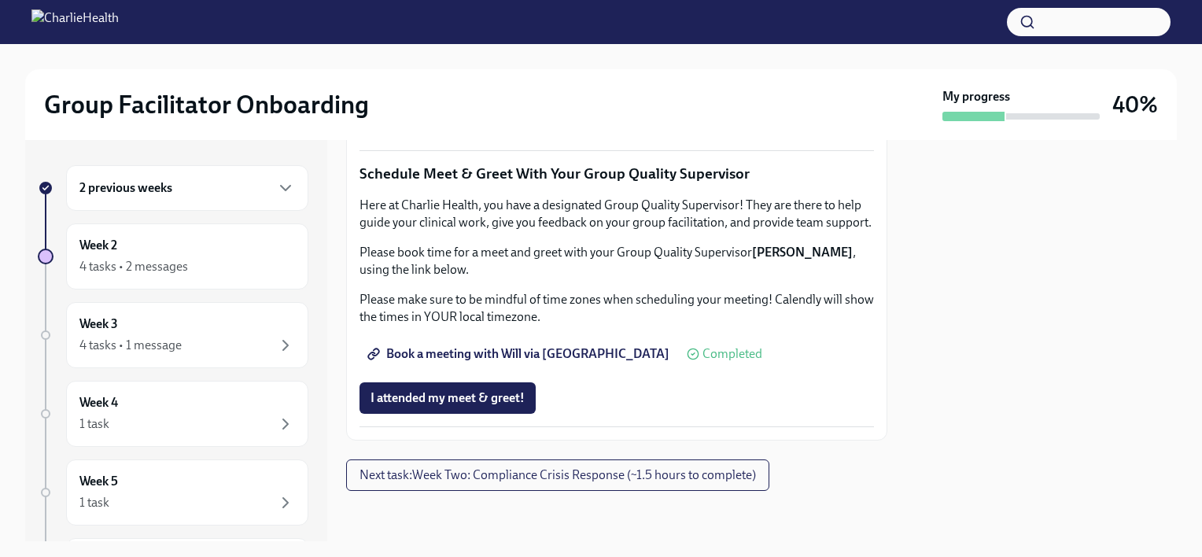
scroll to position [1585, 0]
click at [617, 462] on button "Next task : Week Two: Compliance Crisis Response (~1.5 hours to complete)" at bounding box center [557, 474] width 423 height 31
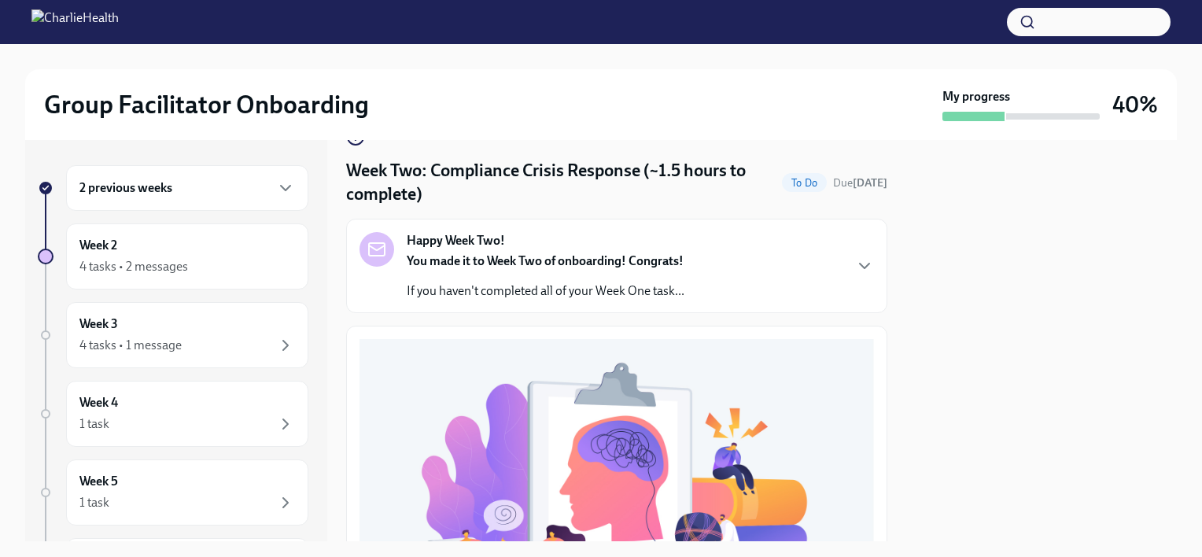
scroll to position [2, 0]
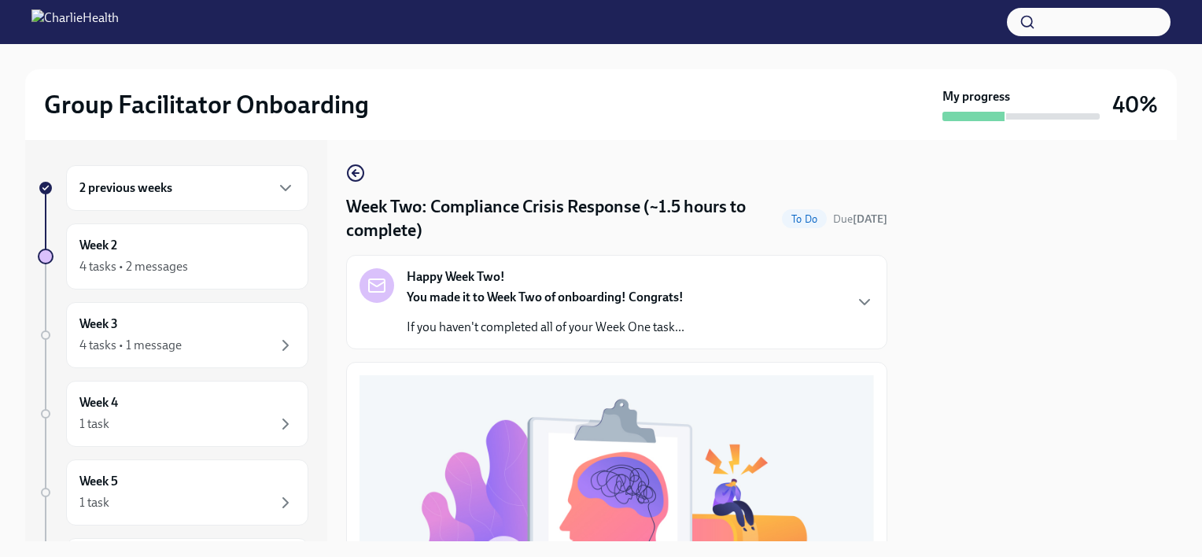
click at [530, 313] on div "You made it to Week Two of onboarding! Congrats! If you haven't completed all o…" at bounding box center [546, 312] width 278 height 47
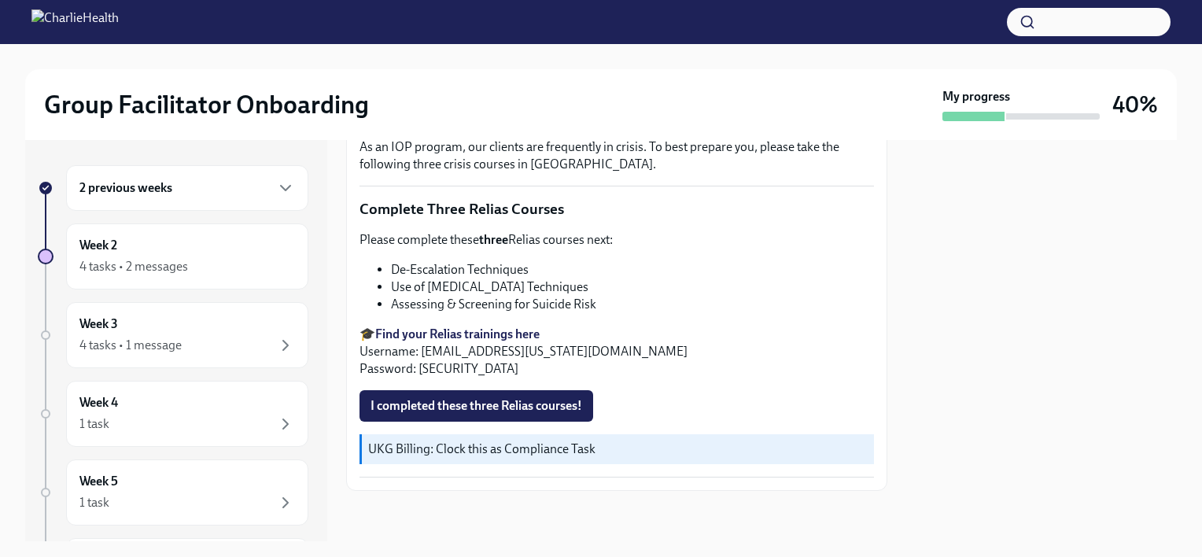
scroll to position [1065, 0]
click at [94, 258] on div "4 tasks • 2 messages" at bounding box center [133, 266] width 109 height 17
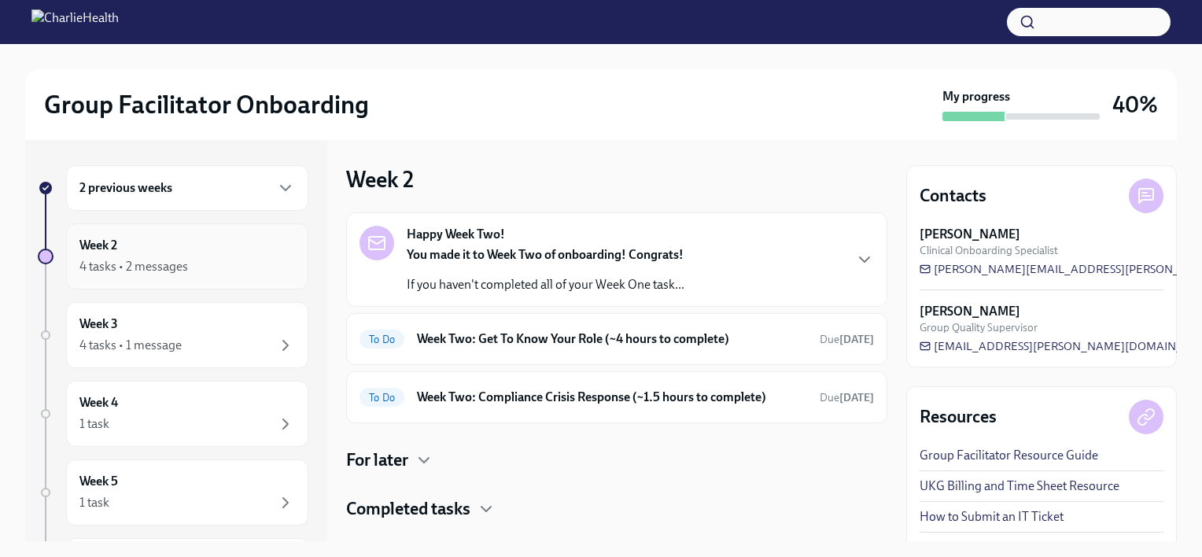
click at [184, 240] on div "Week 2 4 tasks • 2 messages" at bounding box center [187, 256] width 216 height 39
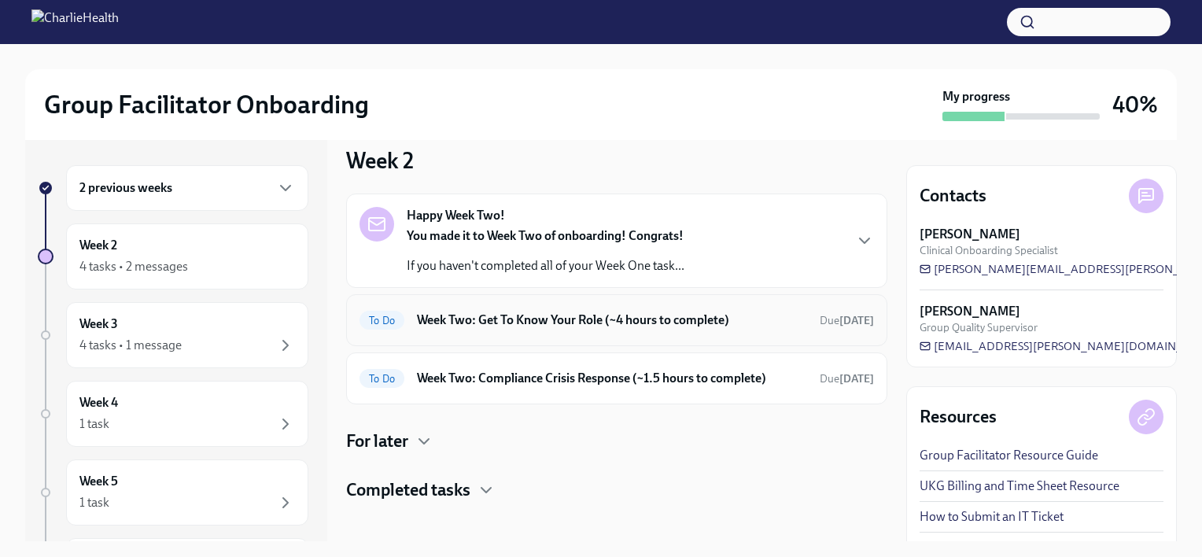
scroll to position [28, 0]
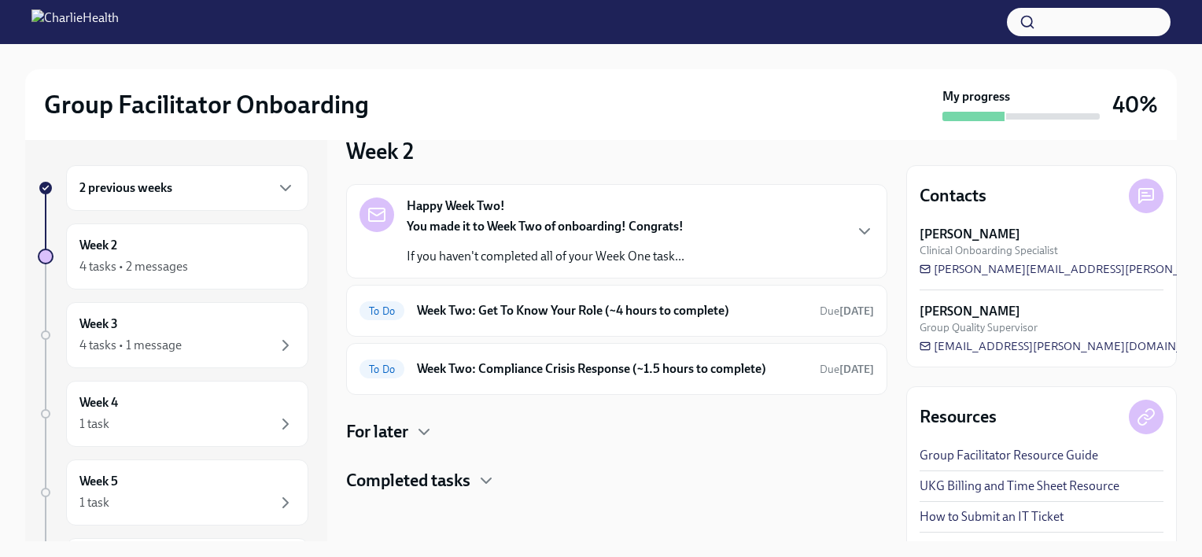
click at [402, 442] on div "Happy Week Two! You made it to Week Two of onboarding! Congrats! If you haven't…" at bounding box center [616, 338] width 541 height 308
click at [408, 428] on h4 "For later" at bounding box center [377, 432] width 62 height 24
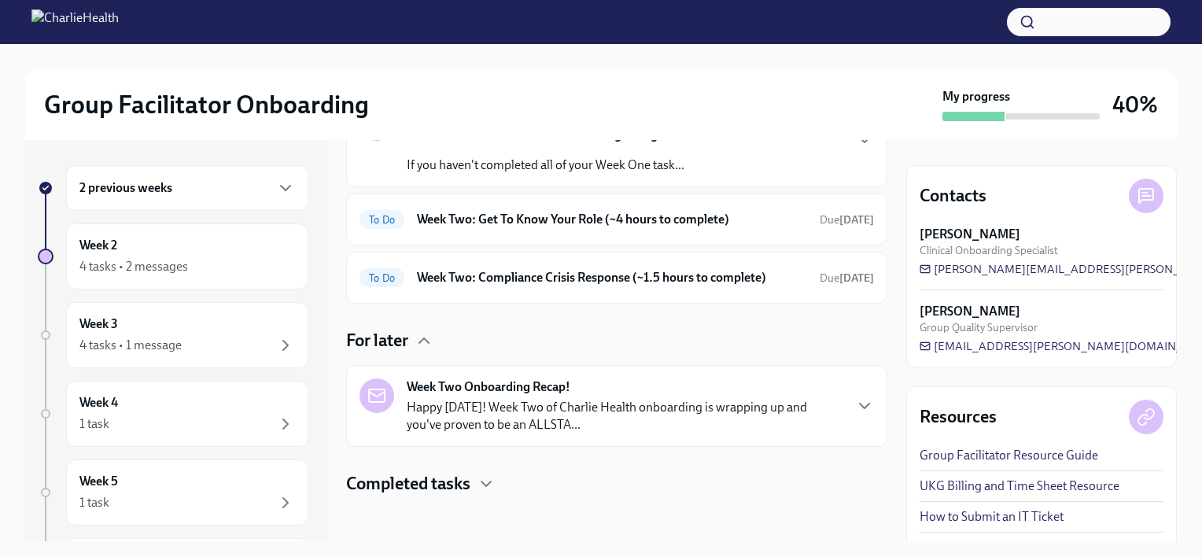
scroll to position [123, 0]
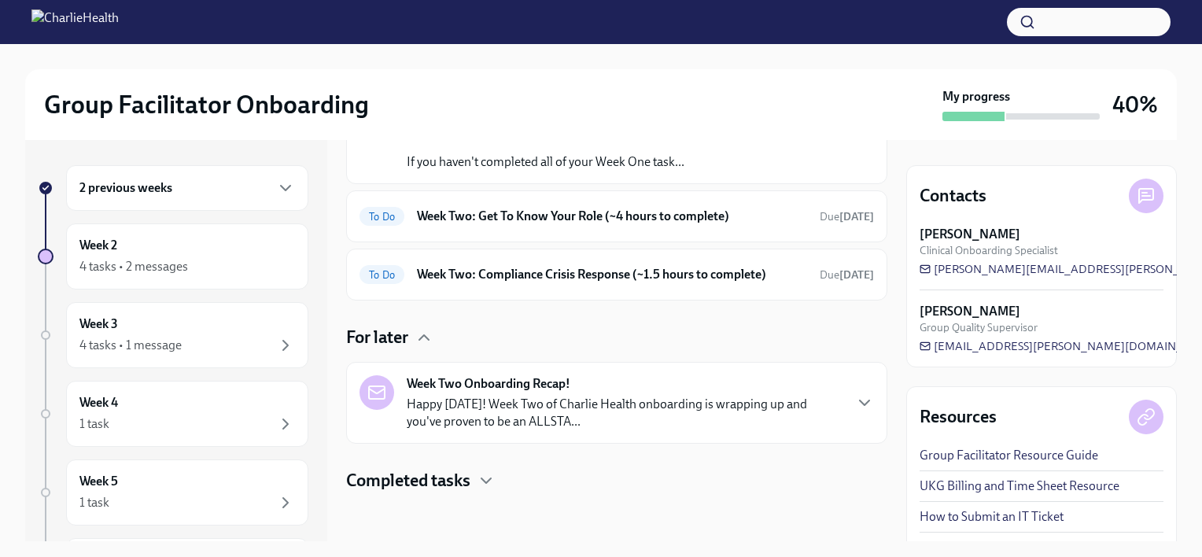
click at [463, 466] on div "Happy Week Two! You made it to Week Two of onboarding! Congrats! If you haven't…" at bounding box center [616, 291] width 541 height 403
click at [463, 475] on h4 "Completed tasks" at bounding box center [408, 481] width 124 height 24
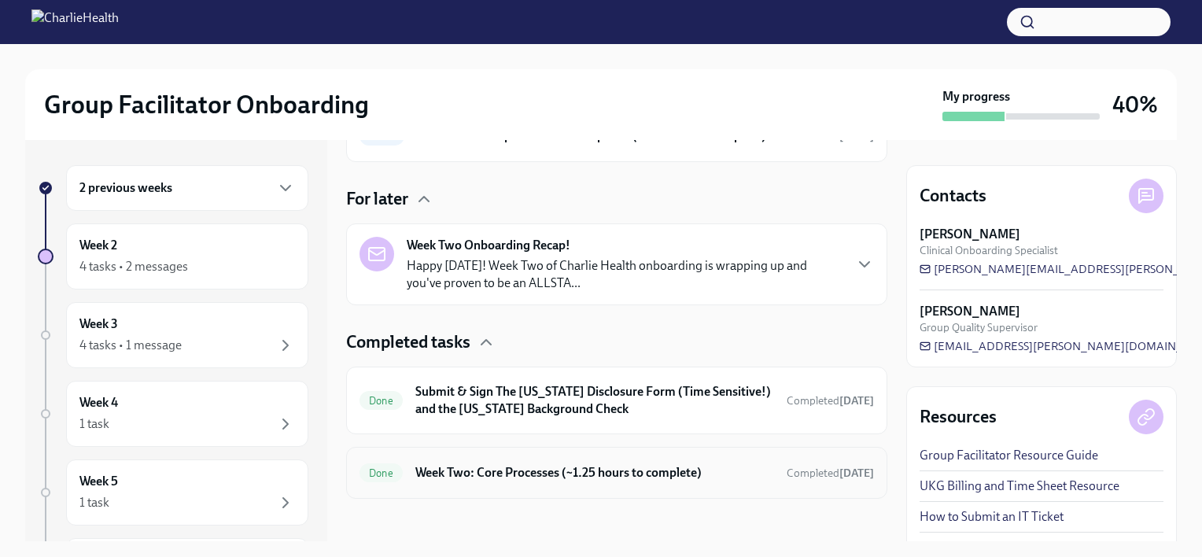
scroll to position [267, 0]
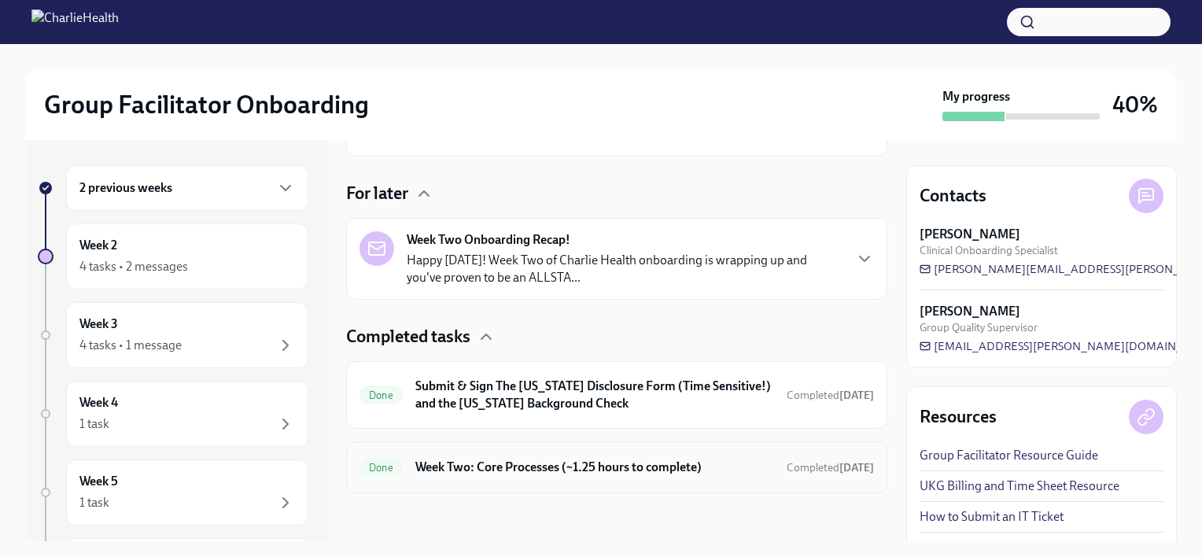
click at [489, 470] on h6 "Week Two: Core Processes (~1.25 hours to complete)" at bounding box center [594, 467] width 359 height 17
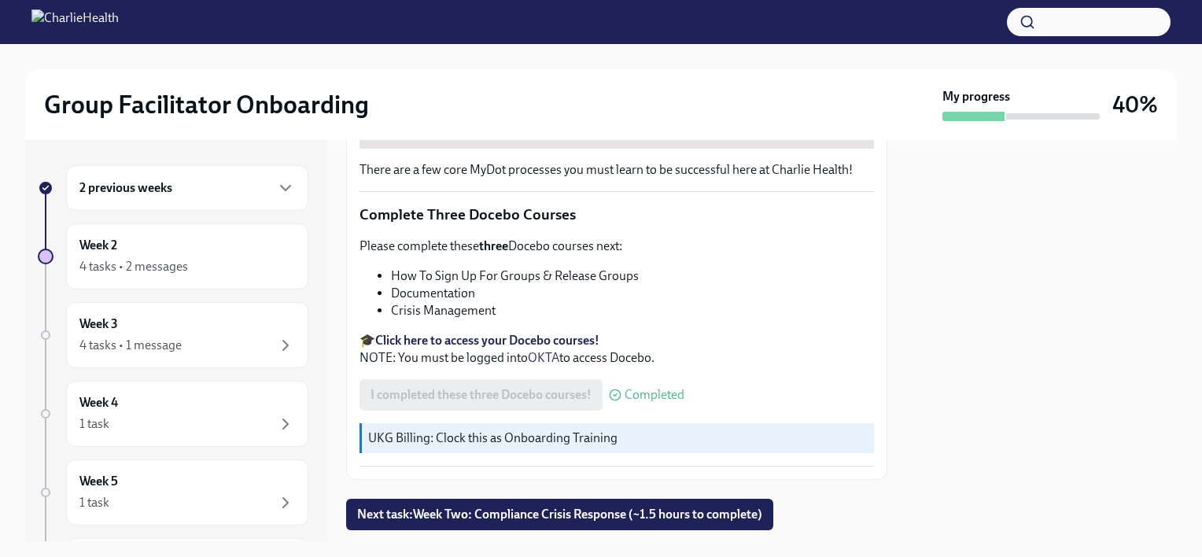
scroll to position [551, 0]
